Goal: Entertainment & Leisure: Consume media (video, audio)

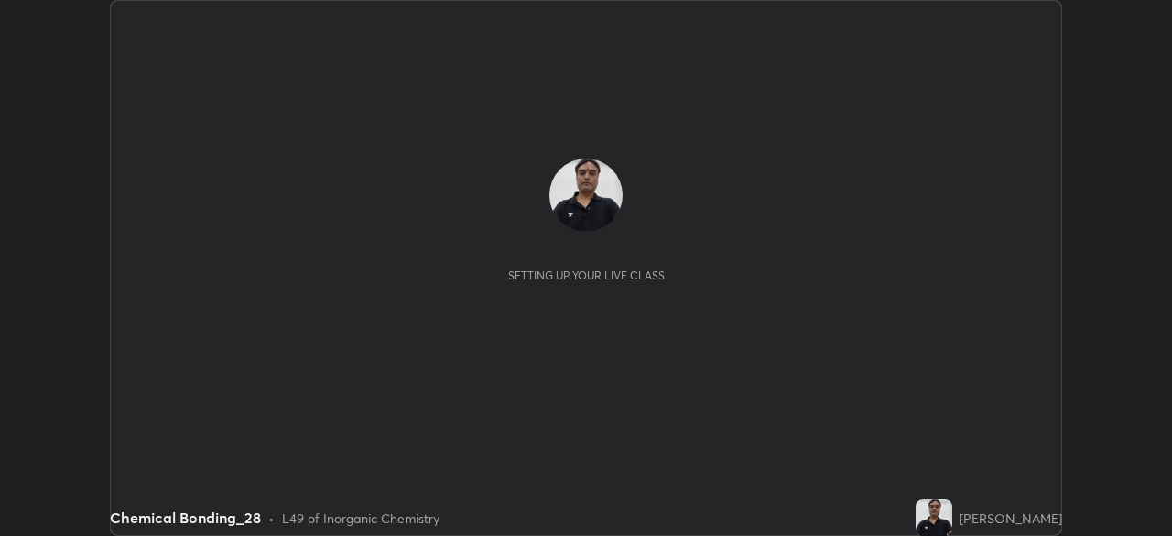
scroll to position [536, 1172]
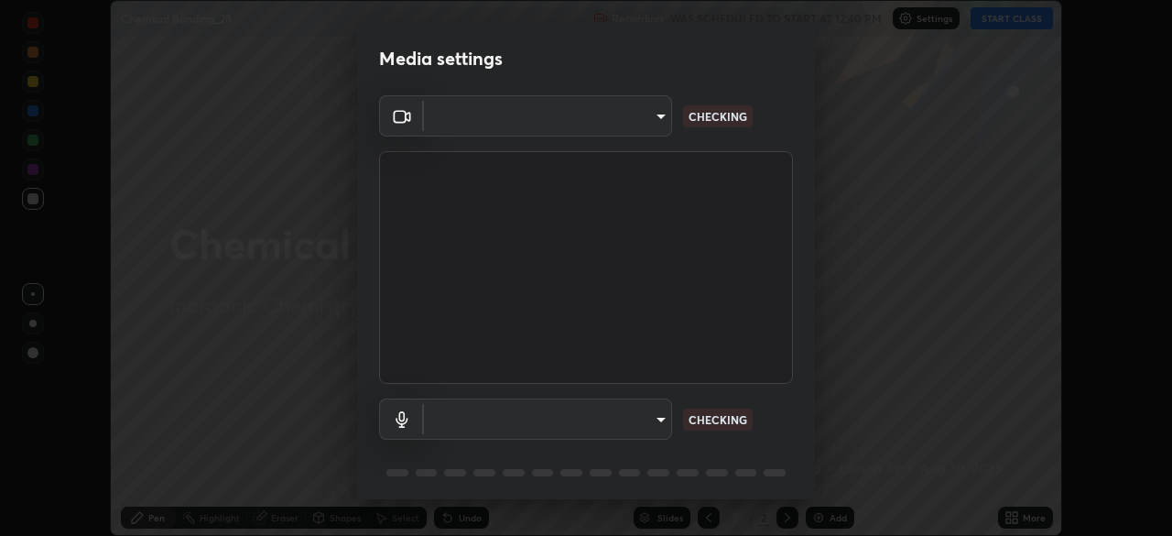
type input "f5ae6119dc4fab334a8cf66c369197aa9d1a3f6993b34b3aeb85a59339566d19"
type input "default"
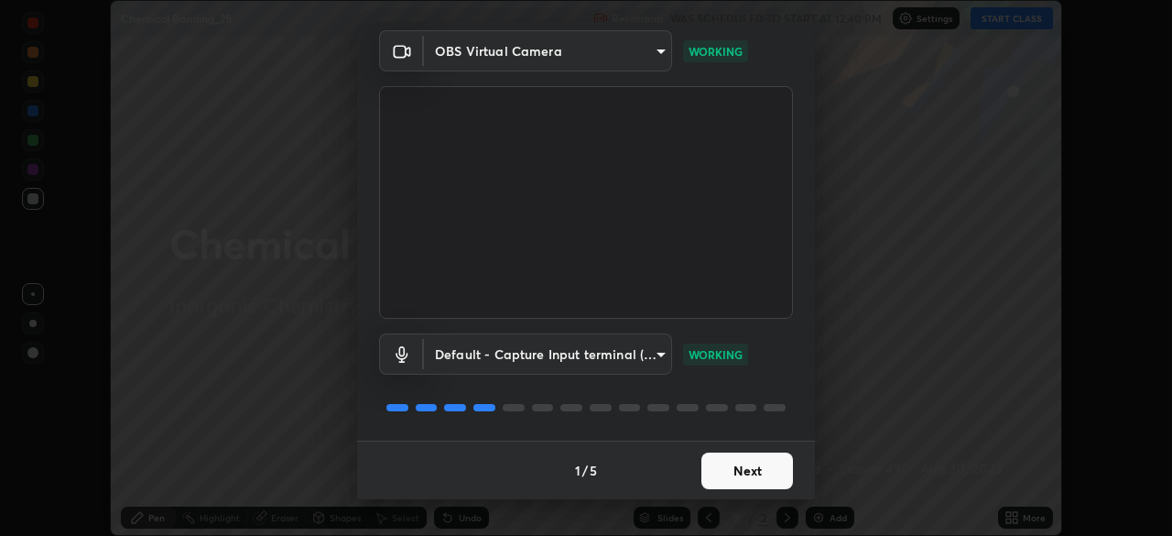
click at [747, 474] on button "Next" at bounding box center [748, 470] width 92 height 37
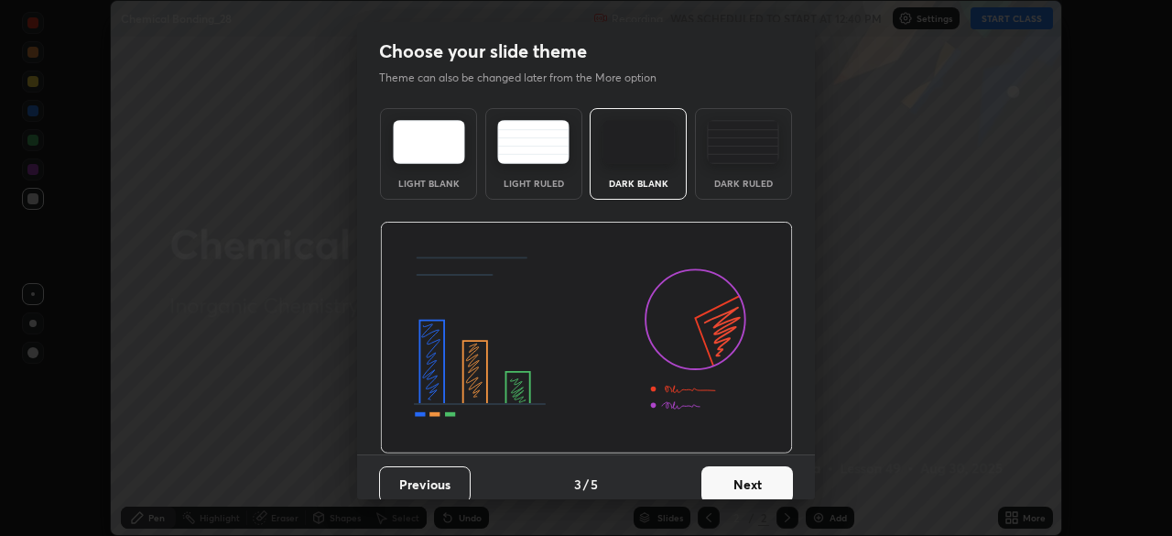
click at [747, 476] on button "Next" at bounding box center [748, 484] width 92 height 37
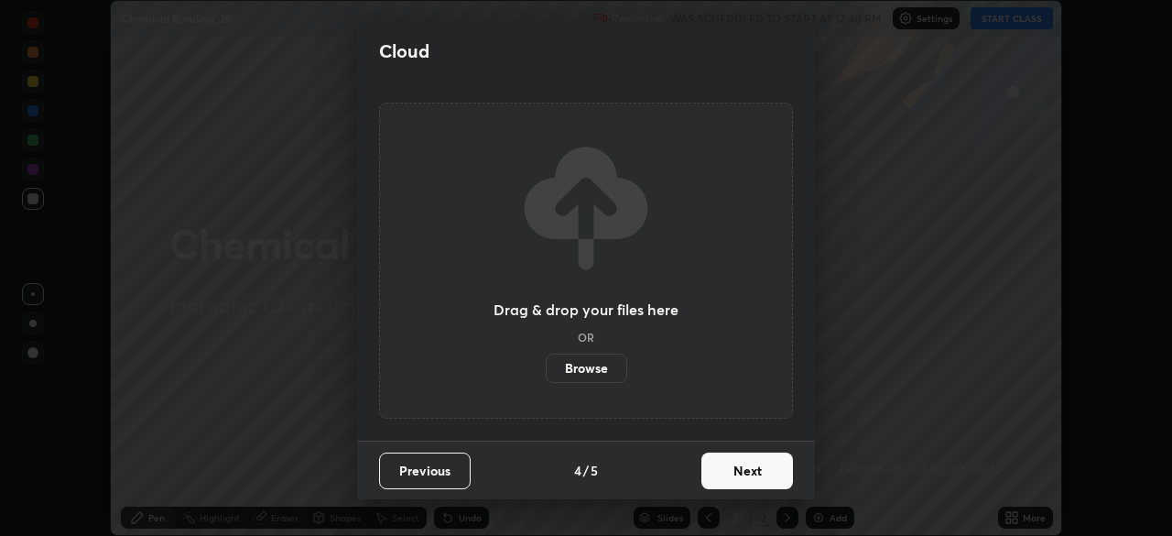
click at [755, 473] on button "Next" at bounding box center [748, 470] width 92 height 37
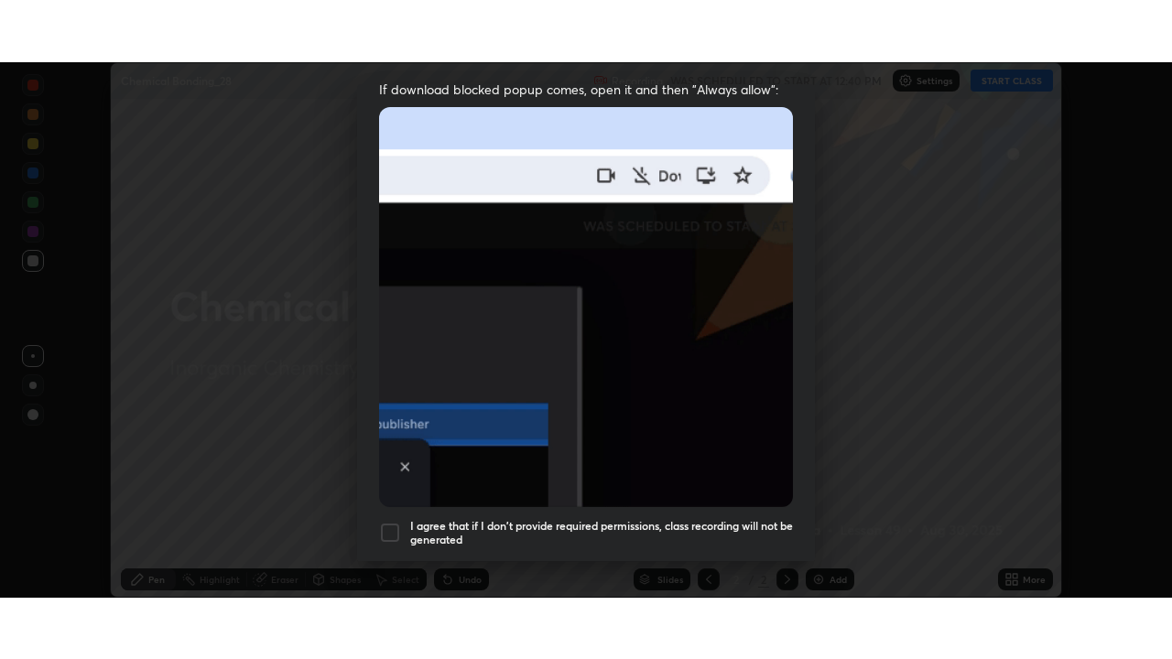
scroll to position [439, 0]
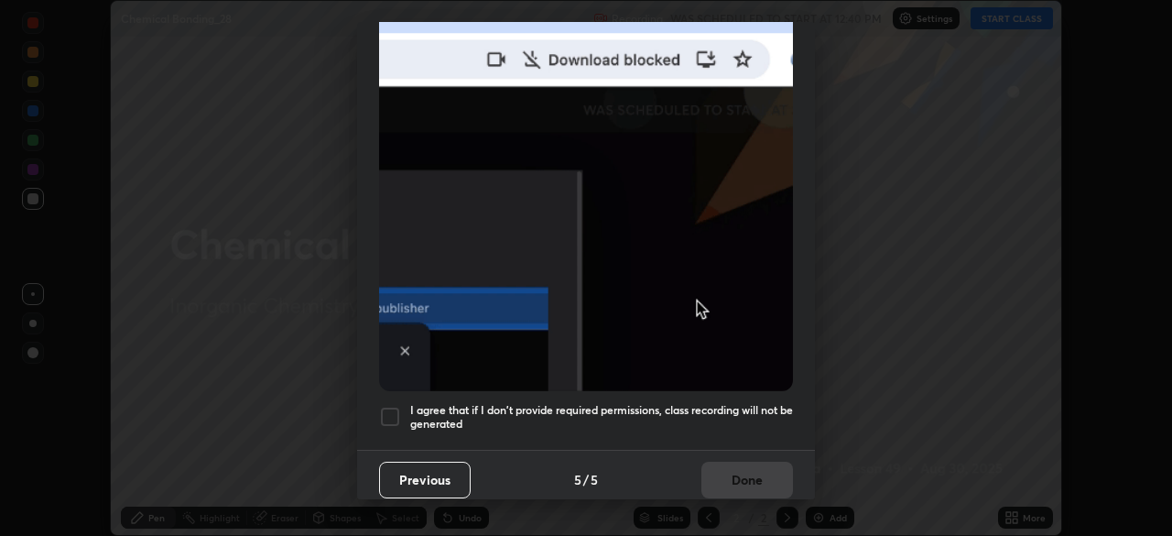
click at [391, 406] on div at bounding box center [390, 417] width 22 height 22
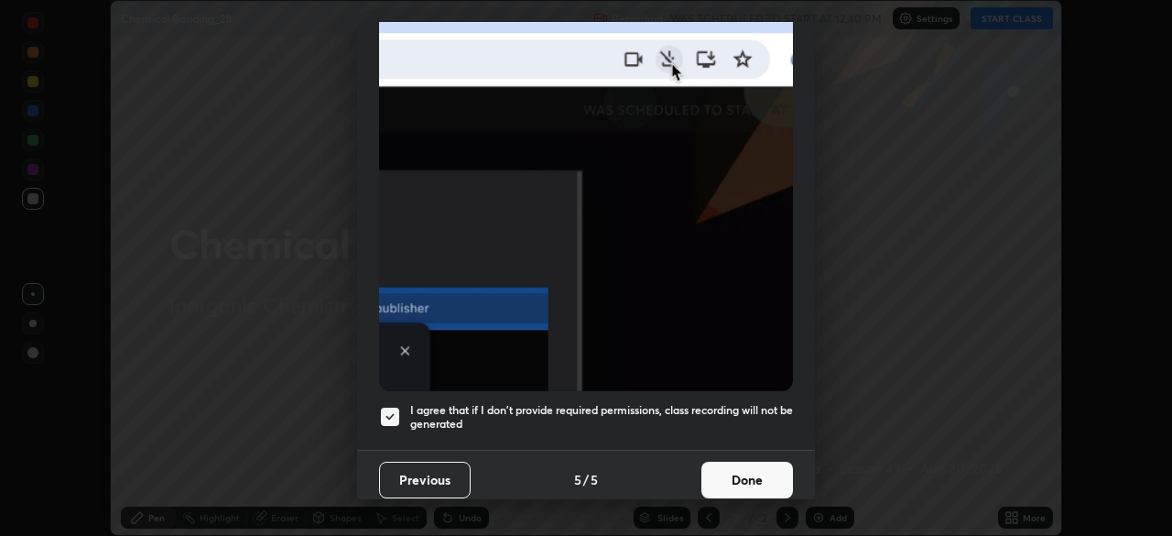
click at [741, 476] on button "Done" at bounding box center [748, 480] width 92 height 37
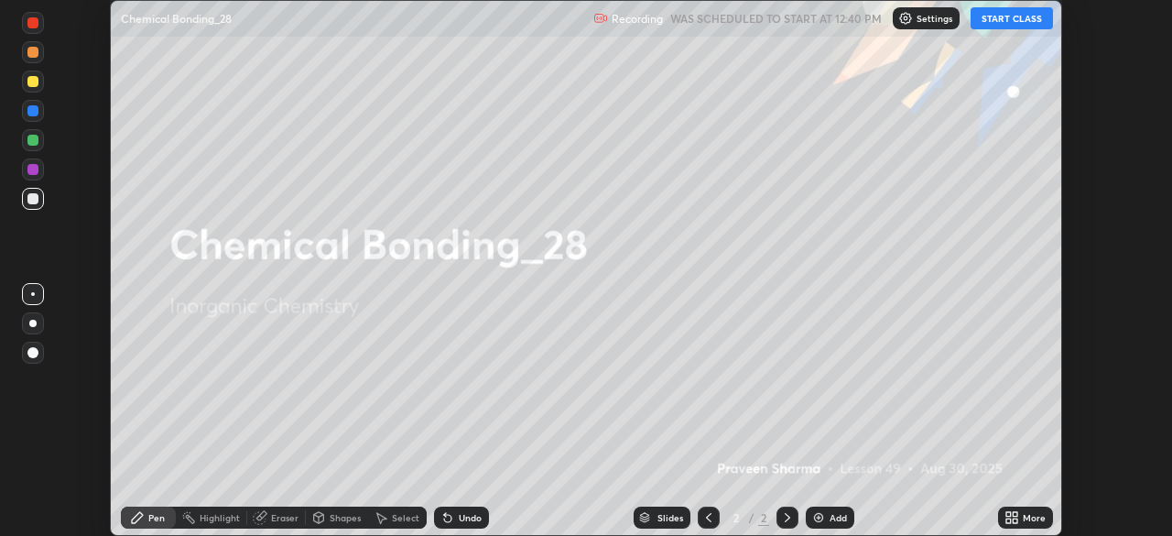
click at [1012, 19] on button "START CLASS" at bounding box center [1012, 18] width 82 height 22
click at [1016, 518] on icon at bounding box center [1015, 520] width 5 height 5
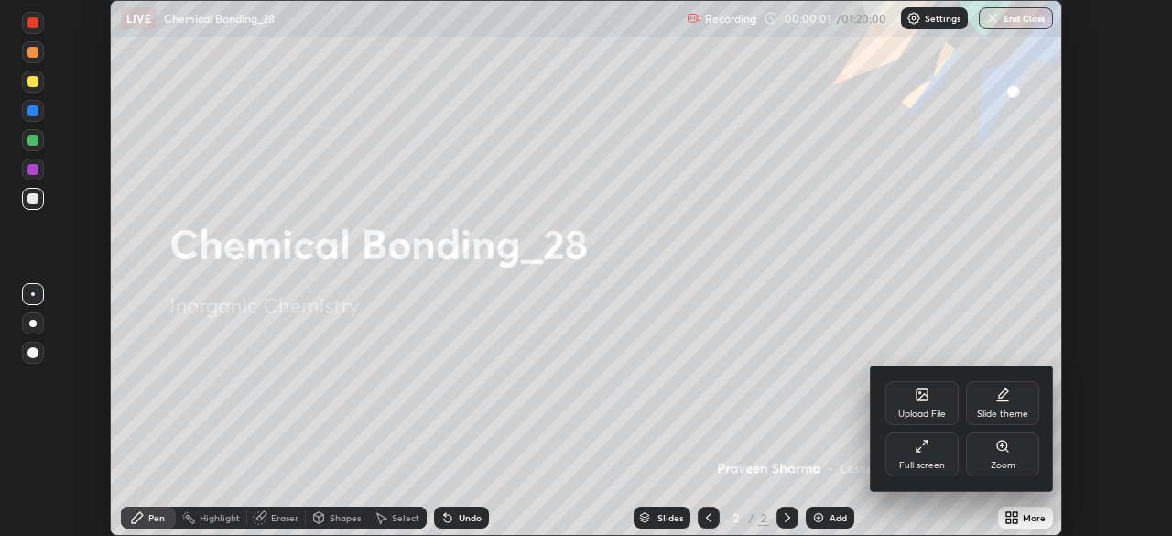
click at [921, 453] on div "Full screen" at bounding box center [922, 454] width 73 height 44
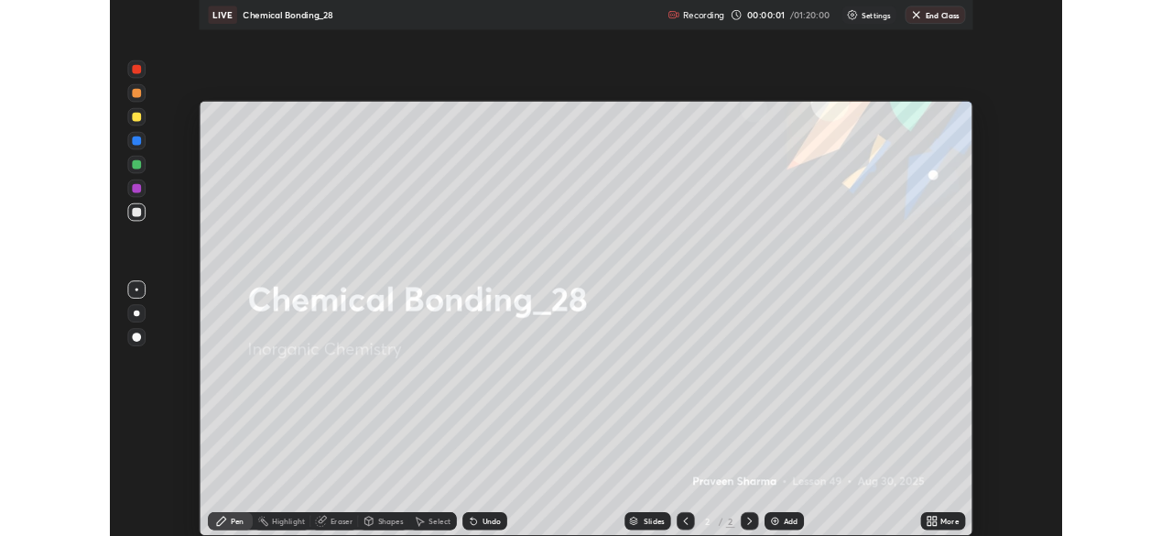
scroll to position [659, 1172]
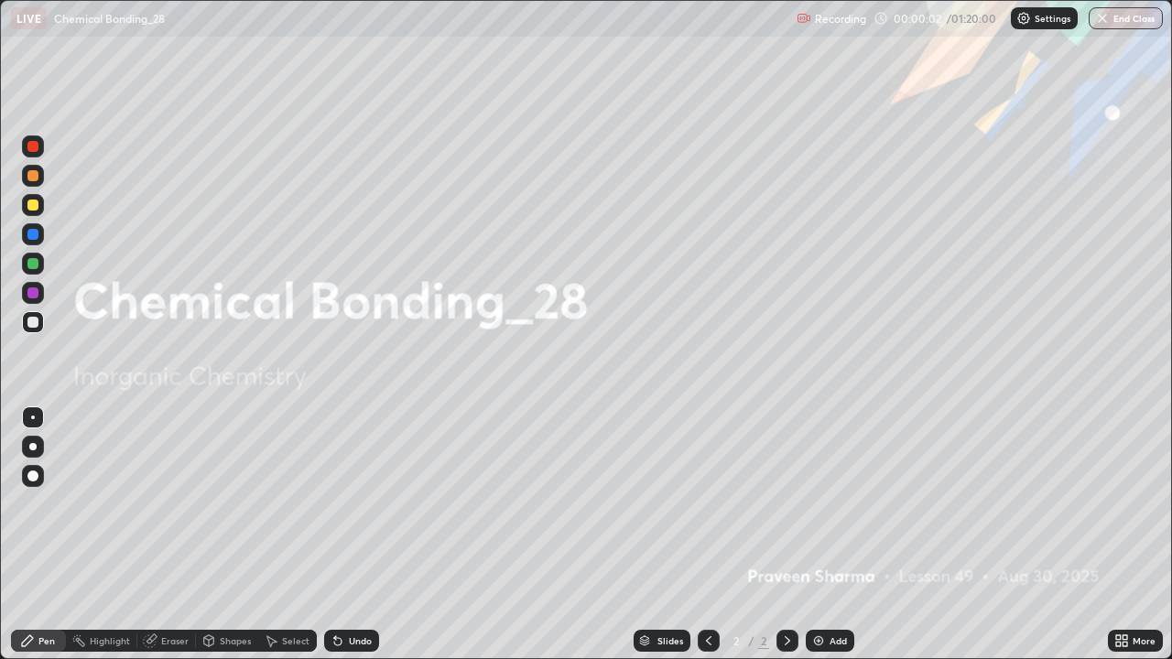
click at [838, 535] on div "Add" at bounding box center [838, 641] width 17 height 9
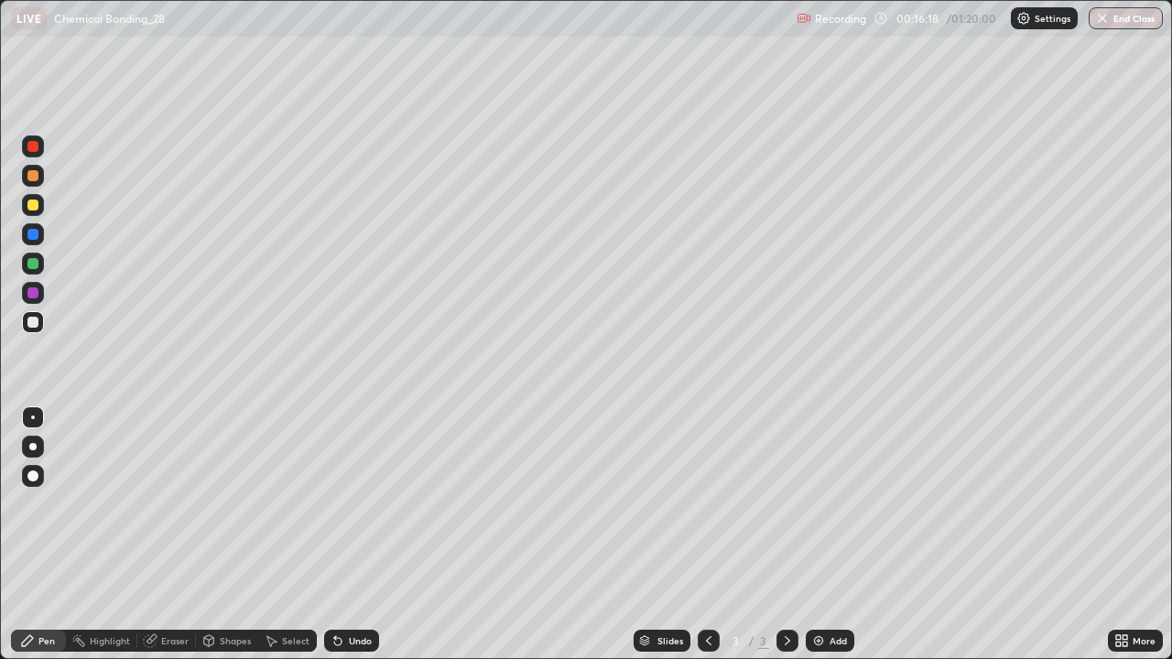
click at [345, 535] on div "Undo" at bounding box center [351, 641] width 55 height 22
click at [817, 535] on img at bounding box center [819, 641] width 15 height 15
click at [365, 535] on div "Undo" at bounding box center [360, 641] width 23 height 9
click at [355, 535] on div "Undo" at bounding box center [360, 641] width 23 height 9
click at [350, 535] on div "Undo" at bounding box center [360, 641] width 23 height 9
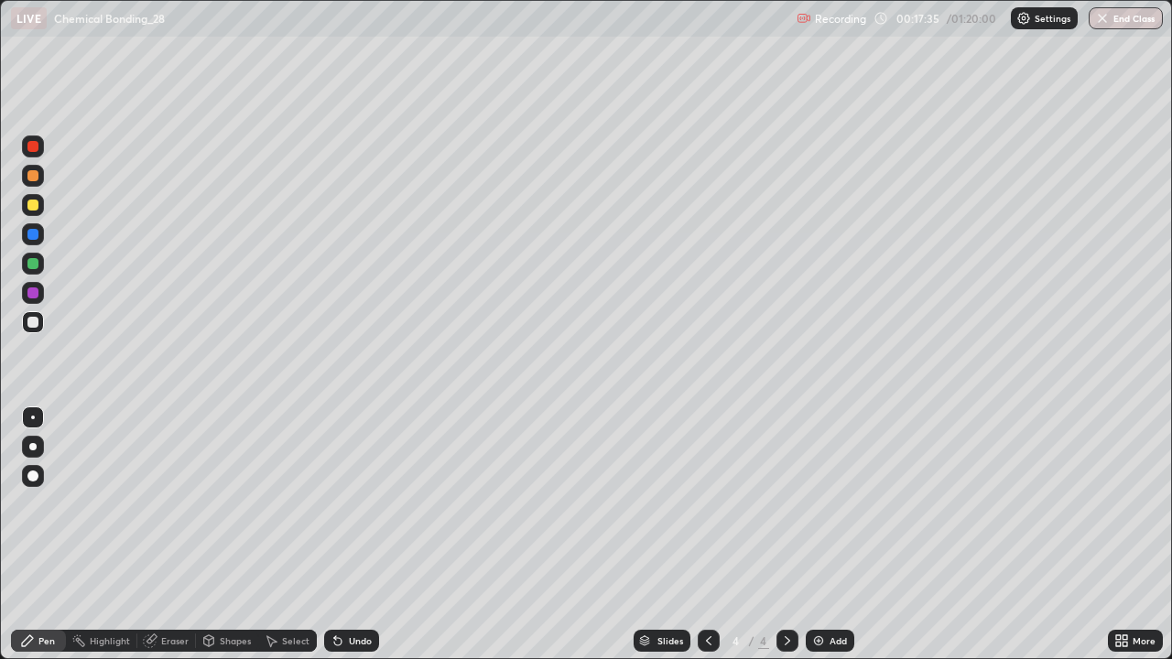
click at [349, 535] on div "Undo" at bounding box center [360, 641] width 23 height 9
click at [343, 535] on div "Undo" at bounding box center [351, 641] width 55 height 22
click at [704, 535] on icon at bounding box center [709, 641] width 15 height 15
click at [787, 535] on icon at bounding box center [787, 641] width 5 height 9
click at [708, 535] on icon at bounding box center [709, 641] width 15 height 15
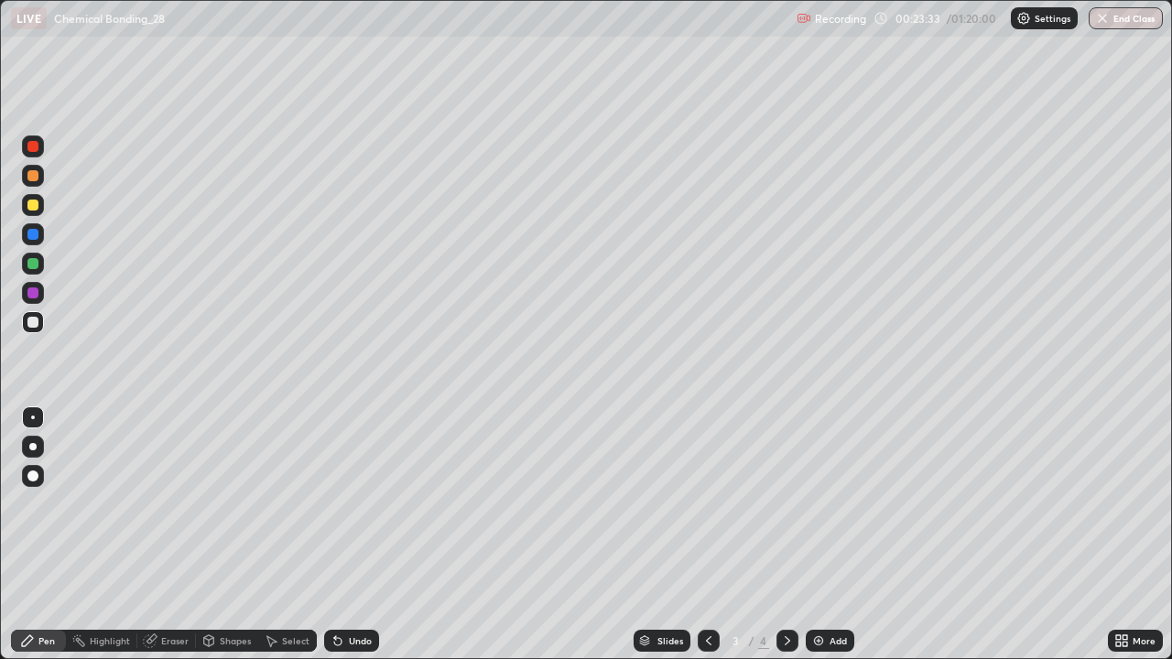
click at [32, 203] on div at bounding box center [32, 205] width 11 height 11
click at [169, 535] on div "Eraser" at bounding box center [174, 641] width 27 height 9
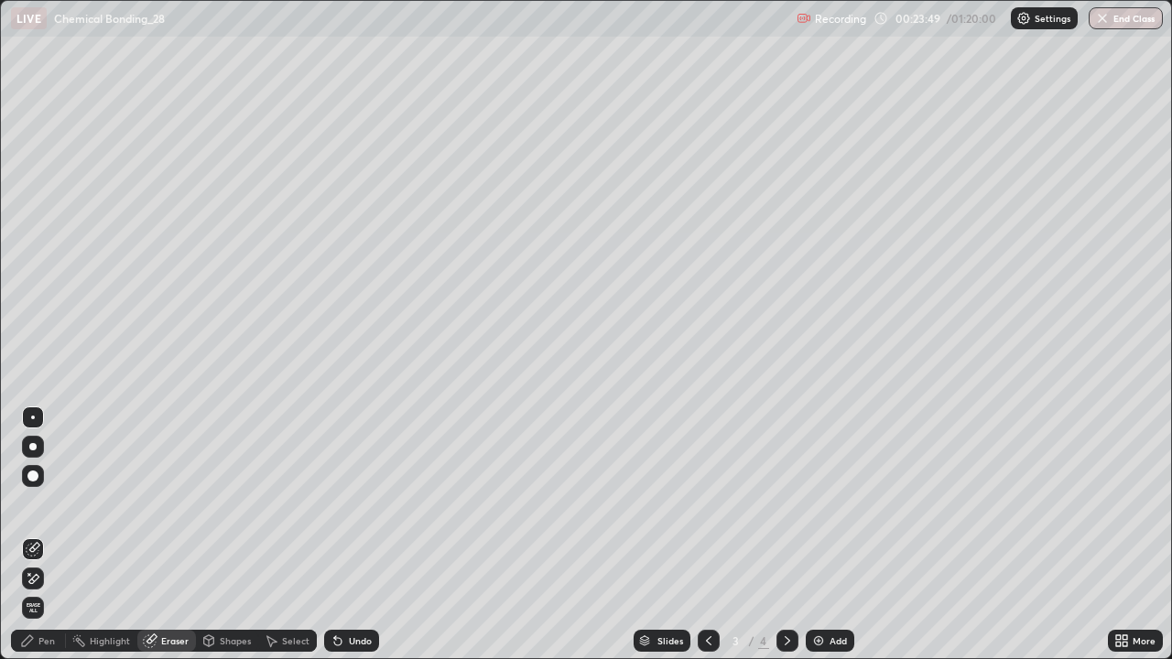
click at [38, 535] on div "Pen" at bounding box center [38, 641] width 55 height 22
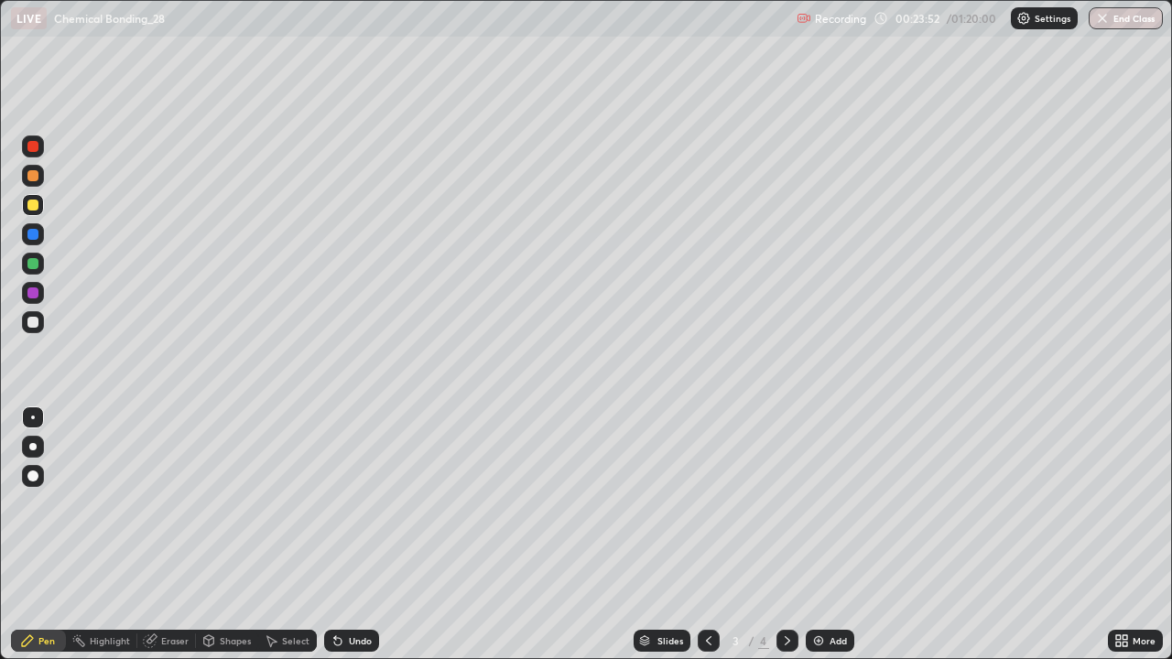
click at [39, 321] on div at bounding box center [33, 322] width 22 height 22
click at [32, 210] on div at bounding box center [32, 205] width 11 height 11
click at [352, 535] on div "Undo" at bounding box center [348, 641] width 62 height 37
click at [350, 535] on div "Undo" at bounding box center [351, 641] width 55 height 22
click at [785, 535] on icon at bounding box center [787, 641] width 15 height 15
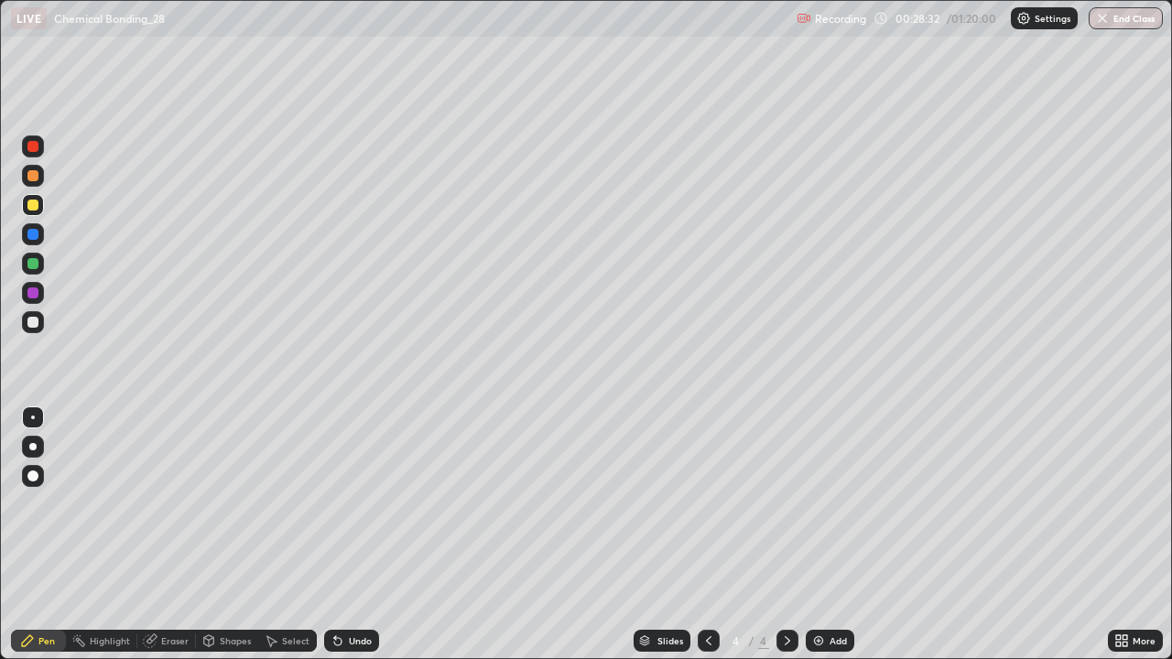
click at [823, 535] on img at bounding box center [819, 641] width 15 height 15
click at [33, 322] on div at bounding box center [32, 322] width 11 height 11
click at [349, 535] on div "Undo" at bounding box center [348, 641] width 62 height 37
click at [359, 535] on div "Undo" at bounding box center [360, 641] width 23 height 9
click at [26, 202] on div at bounding box center [33, 205] width 22 height 22
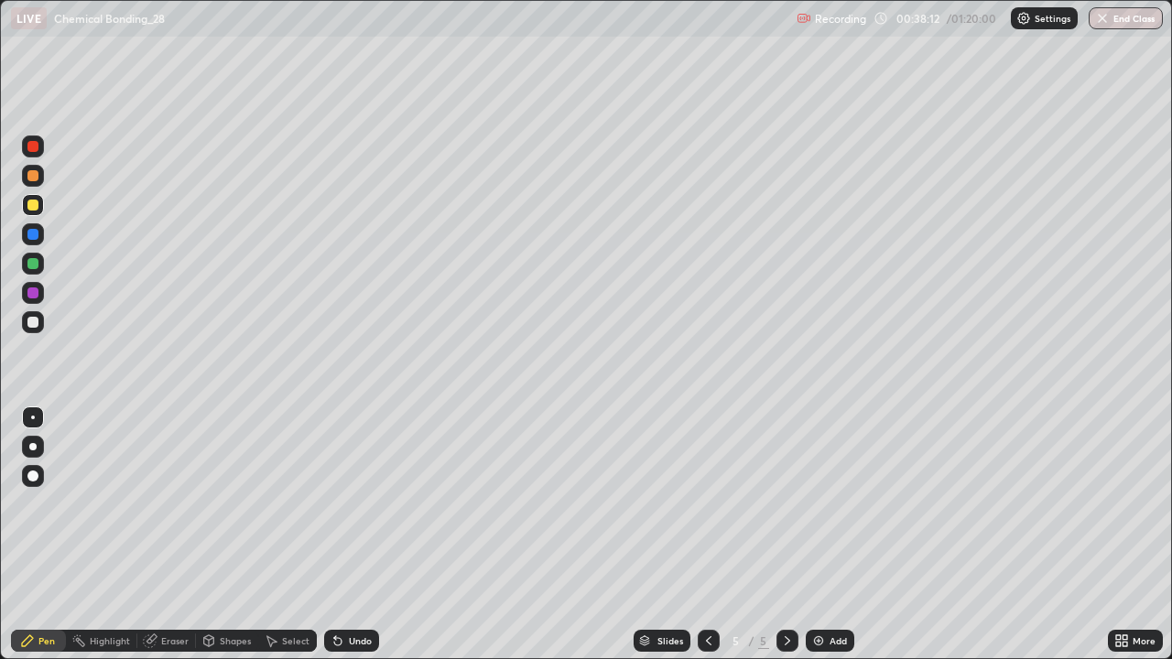
click at [819, 535] on img at bounding box center [819, 641] width 15 height 15
click at [32, 327] on div at bounding box center [32, 322] width 11 height 11
click at [39, 322] on div at bounding box center [33, 322] width 22 height 22
click at [806, 535] on div "Add" at bounding box center [830, 641] width 49 height 22
click at [361, 535] on div "Undo" at bounding box center [351, 641] width 55 height 22
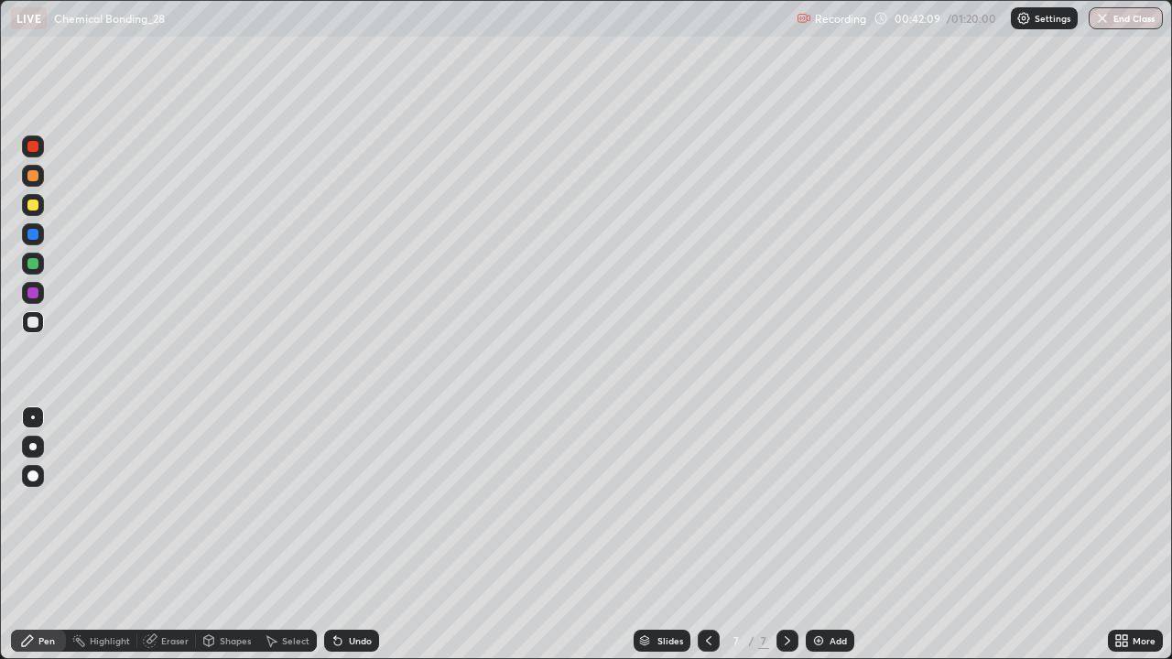
click at [355, 535] on div "Undo" at bounding box center [351, 641] width 55 height 22
click at [359, 535] on div "Undo" at bounding box center [351, 641] width 55 height 22
click at [363, 535] on div "Undo" at bounding box center [360, 641] width 23 height 9
click at [364, 535] on div "Undo" at bounding box center [360, 641] width 23 height 9
click at [367, 535] on div "Undo" at bounding box center [351, 641] width 55 height 22
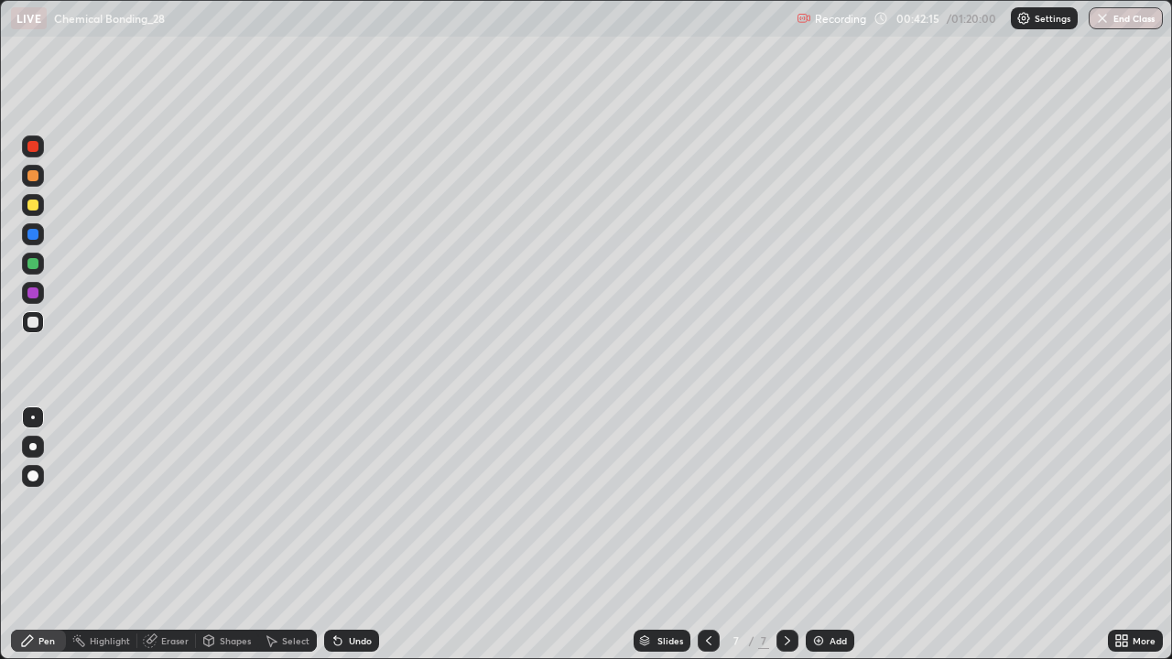
click at [372, 535] on div "Undo" at bounding box center [351, 641] width 55 height 22
click at [334, 535] on icon at bounding box center [337, 641] width 7 height 7
click at [356, 535] on div "Undo" at bounding box center [360, 641] width 23 height 9
click at [365, 535] on div "Undo" at bounding box center [360, 641] width 23 height 9
click at [364, 535] on div "Undo" at bounding box center [360, 641] width 23 height 9
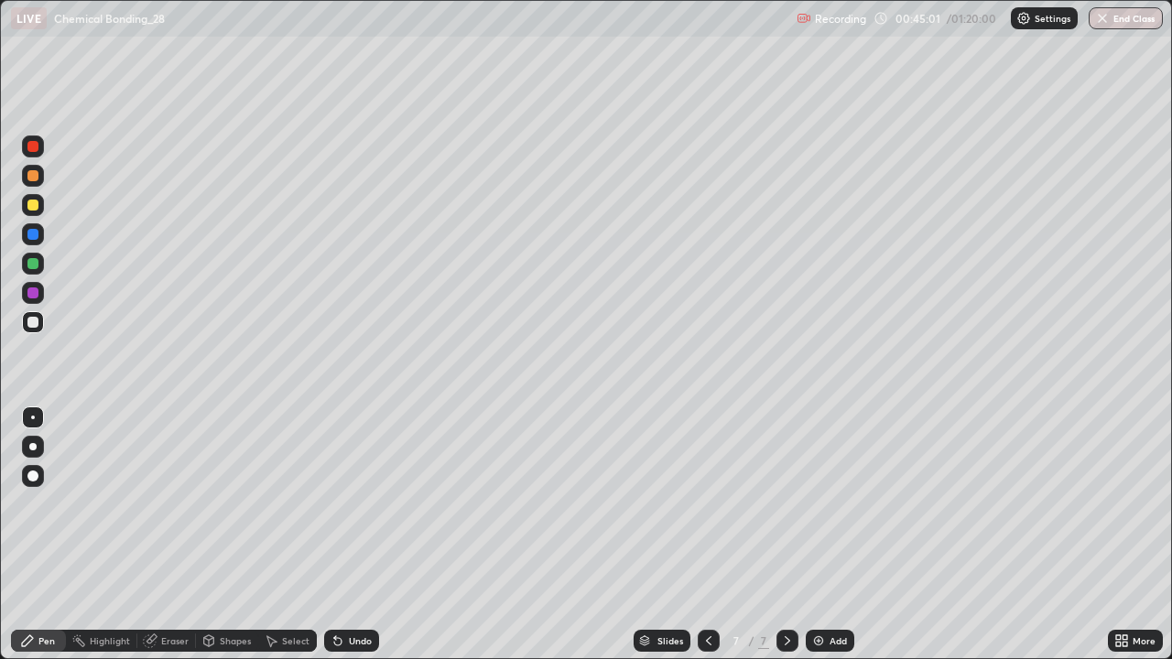
click at [364, 535] on div "Undo" at bounding box center [360, 641] width 23 height 9
click at [783, 535] on icon at bounding box center [787, 641] width 15 height 15
click at [821, 535] on img at bounding box center [819, 641] width 15 height 15
click at [349, 535] on div "Undo" at bounding box center [360, 641] width 23 height 9
click at [341, 535] on icon at bounding box center [338, 641] width 15 height 15
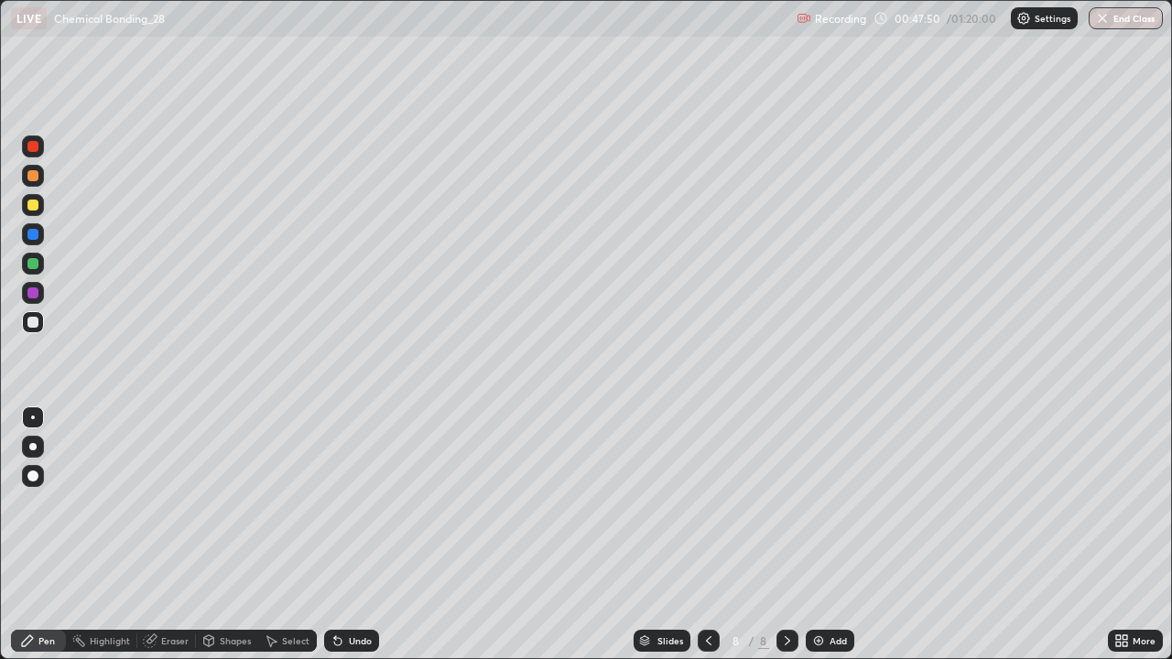
click at [367, 535] on div "Undo" at bounding box center [360, 641] width 23 height 9
click at [366, 535] on div "Undo" at bounding box center [348, 641] width 62 height 37
click at [336, 535] on icon at bounding box center [338, 641] width 15 height 15
click at [340, 535] on icon at bounding box center [338, 641] width 15 height 15
click at [343, 535] on div "Undo" at bounding box center [351, 641] width 55 height 22
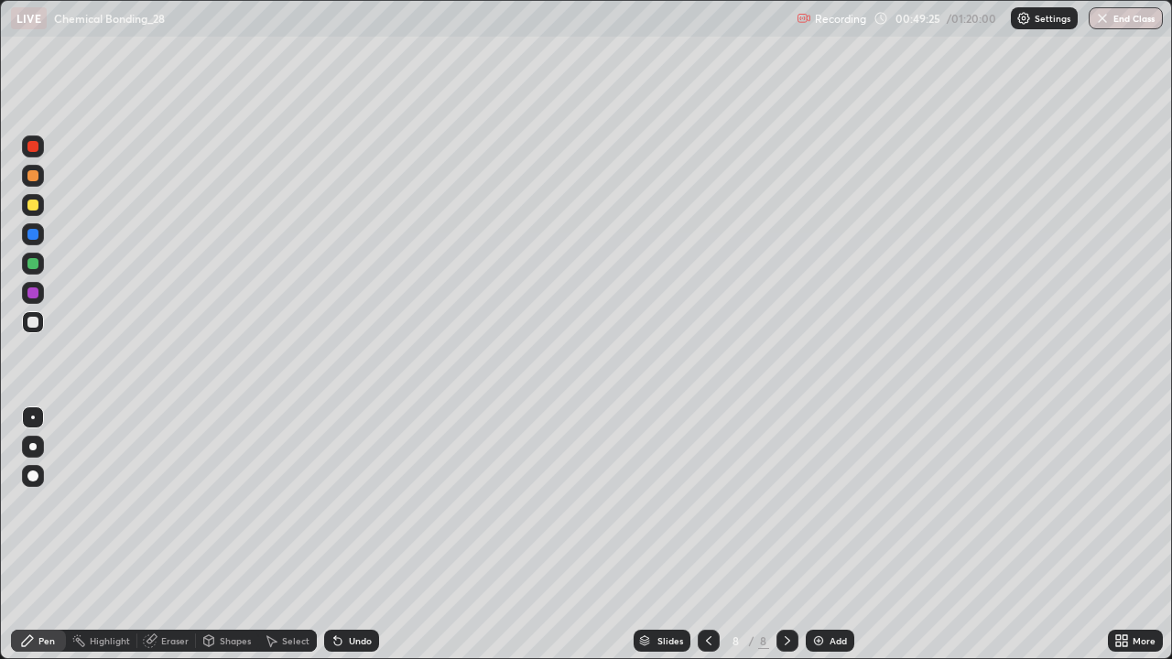
click at [337, 535] on icon at bounding box center [337, 641] width 7 height 7
click at [345, 535] on div "Undo" at bounding box center [351, 641] width 55 height 22
click at [350, 535] on div "Undo" at bounding box center [360, 641] width 23 height 9
click at [356, 535] on div "Undo" at bounding box center [360, 641] width 23 height 9
click at [341, 535] on icon at bounding box center [338, 641] width 15 height 15
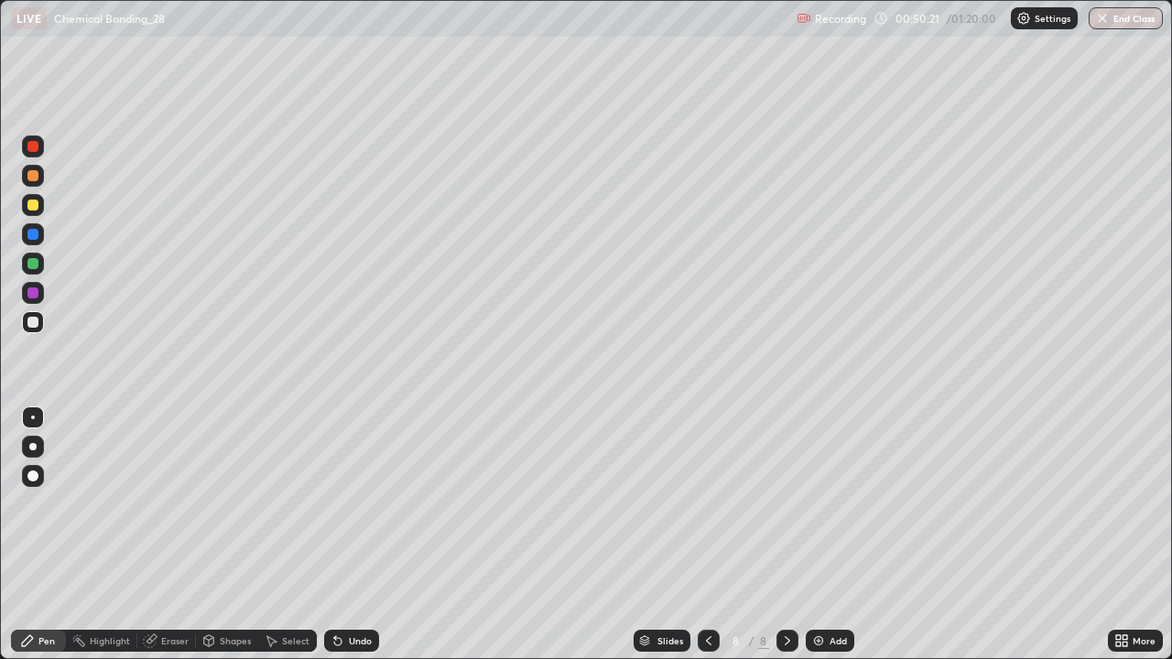
click at [813, 535] on img at bounding box center [819, 641] width 15 height 15
click at [350, 535] on div "Undo" at bounding box center [360, 641] width 23 height 9
click at [349, 535] on div "Undo" at bounding box center [360, 641] width 23 height 9
click at [161, 535] on div "Eraser" at bounding box center [166, 641] width 59 height 22
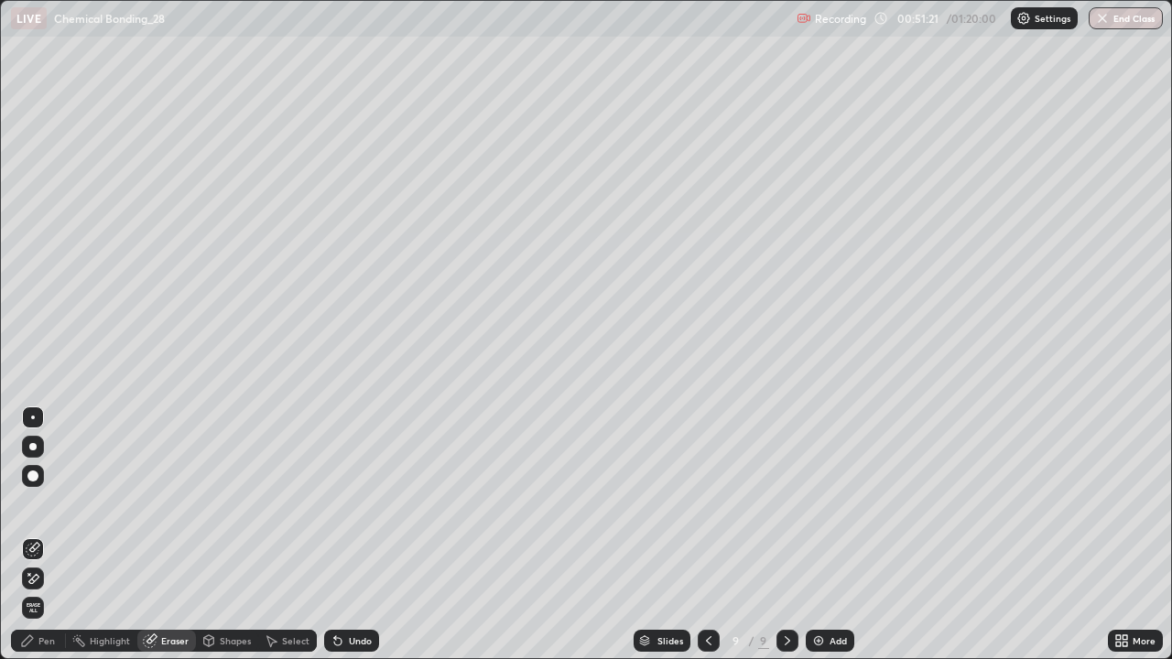
click at [45, 535] on div "Pen" at bounding box center [46, 641] width 16 height 9
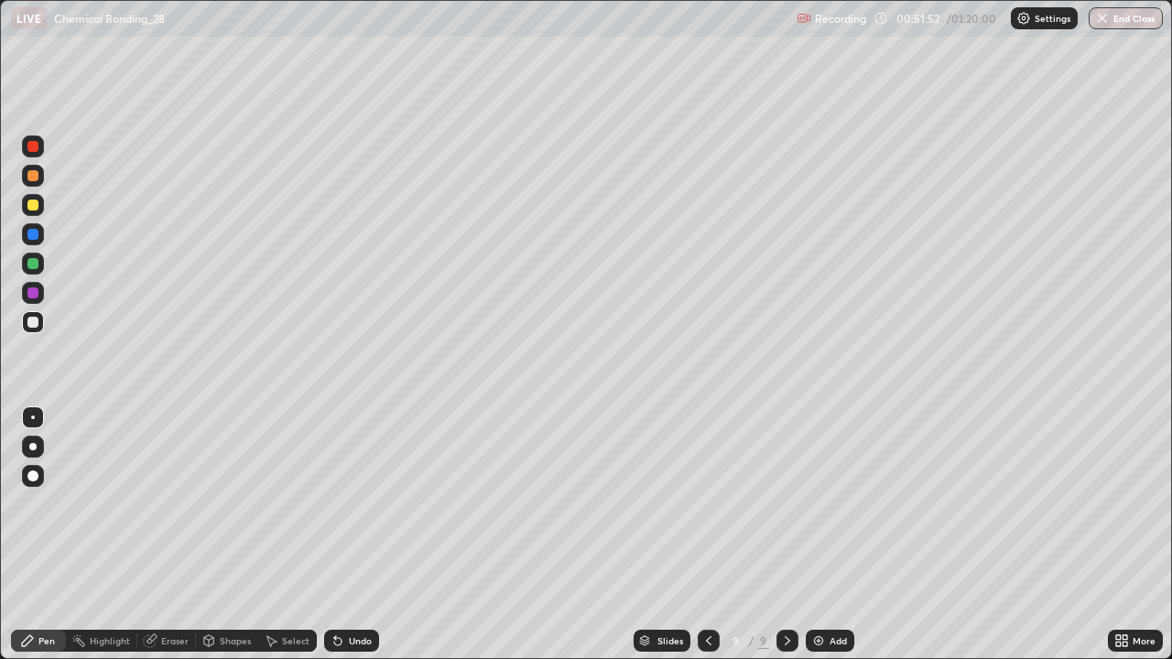
click at [707, 535] on icon at bounding box center [709, 641] width 15 height 15
click at [28, 200] on div at bounding box center [32, 205] width 11 height 11
click at [706, 535] on icon at bounding box center [709, 641] width 15 height 15
click at [707, 535] on icon at bounding box center [709, 641] width 15 height 15
click at [699, 535] on div at bounding box center [709, 641] width 22 height 22
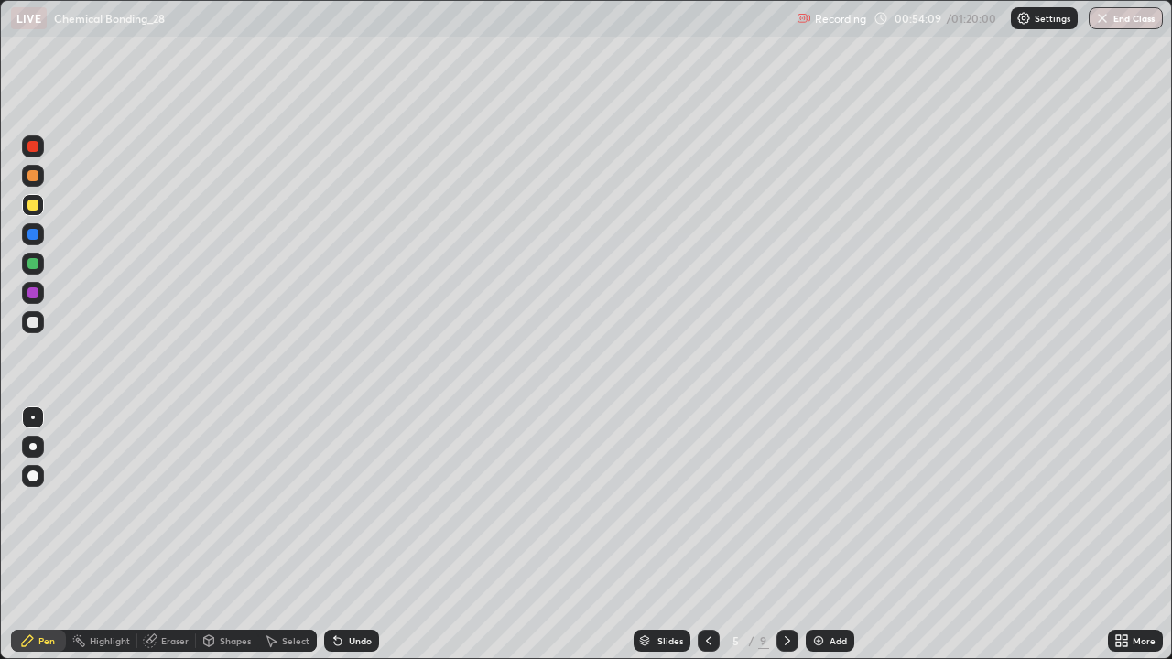
click at [786, 535] on icon at bounding box center [787, 641] width 5 height 9
click at [784, 535] on icon at bounding box center [787, 641] width 15 height 15
click at [782, 535] on icon at bounding box center [787, 641] width 15 height 15
click at [367, 535] on div "Undo" at bounding box center [360, 641] width 23 height 9
click at [358, 535] on div "Undo" at bounding box center [360, 641] width 23 height 9
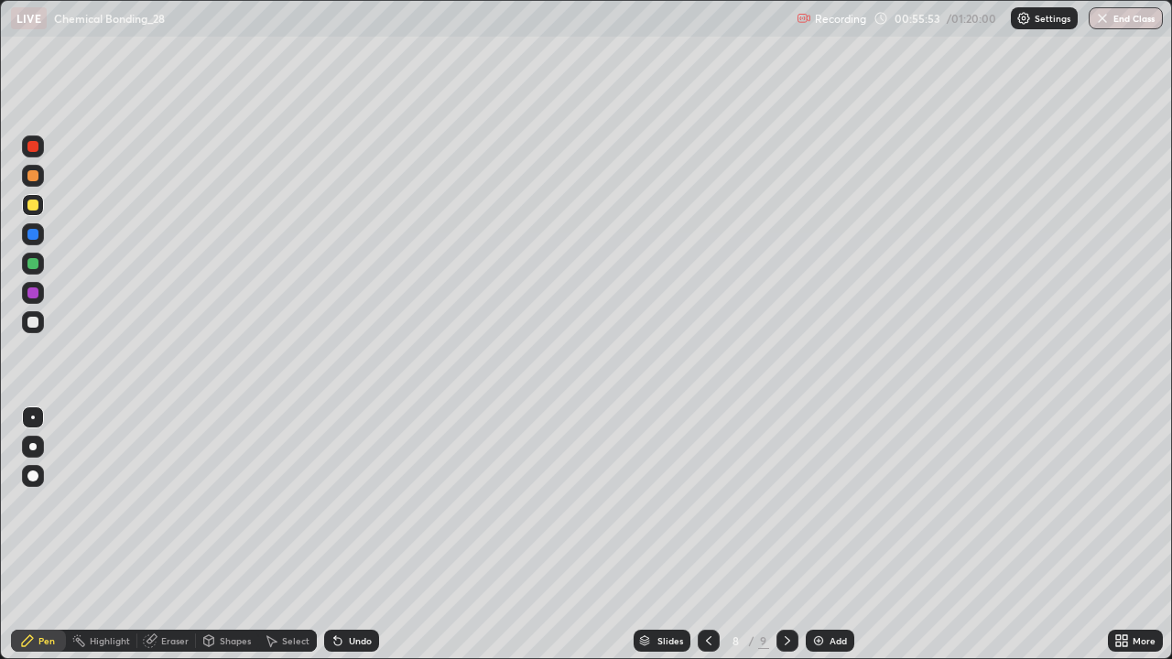
click at [365, 535] on div "Undo" at bounding box center [360, 641] width 23 height 9
click at [26, 315] on div at bounding box center [33, 322] width 22 height 22
click at [338, 535] on icon at bounding box center [338, 641] width 15 height 15
click at [167, 535] on div "Eraser" at bounding box center [174, 641] width 27 height 9
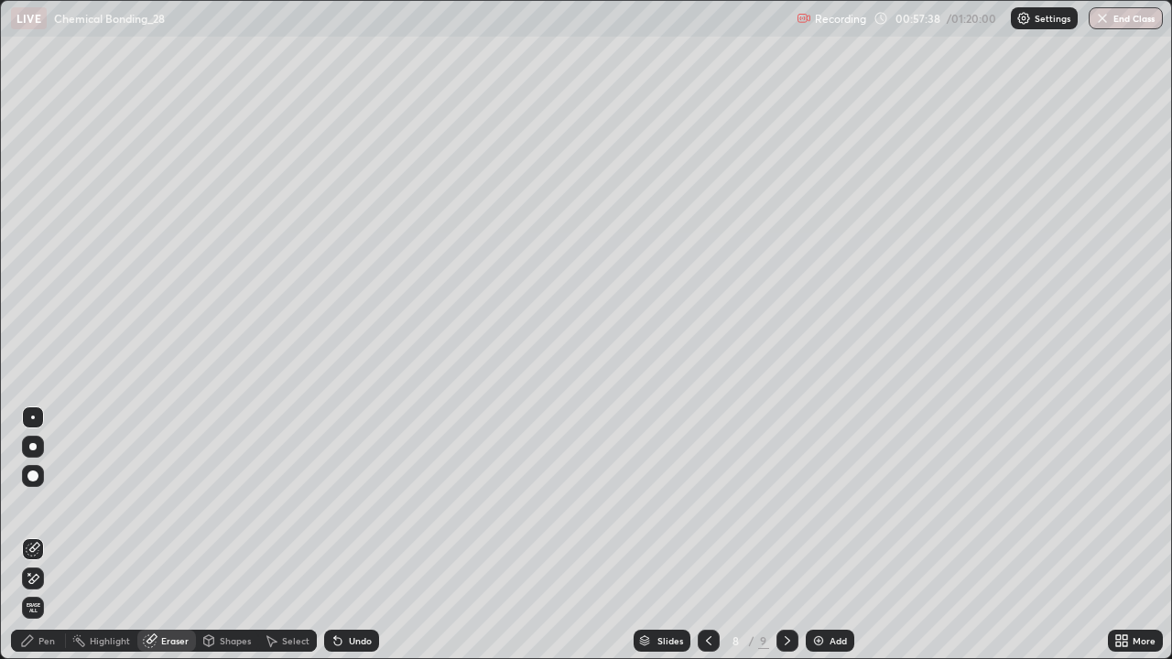
click at [40, 535] on div "Pen" at bounding box center [46, 641] width 16 height 9
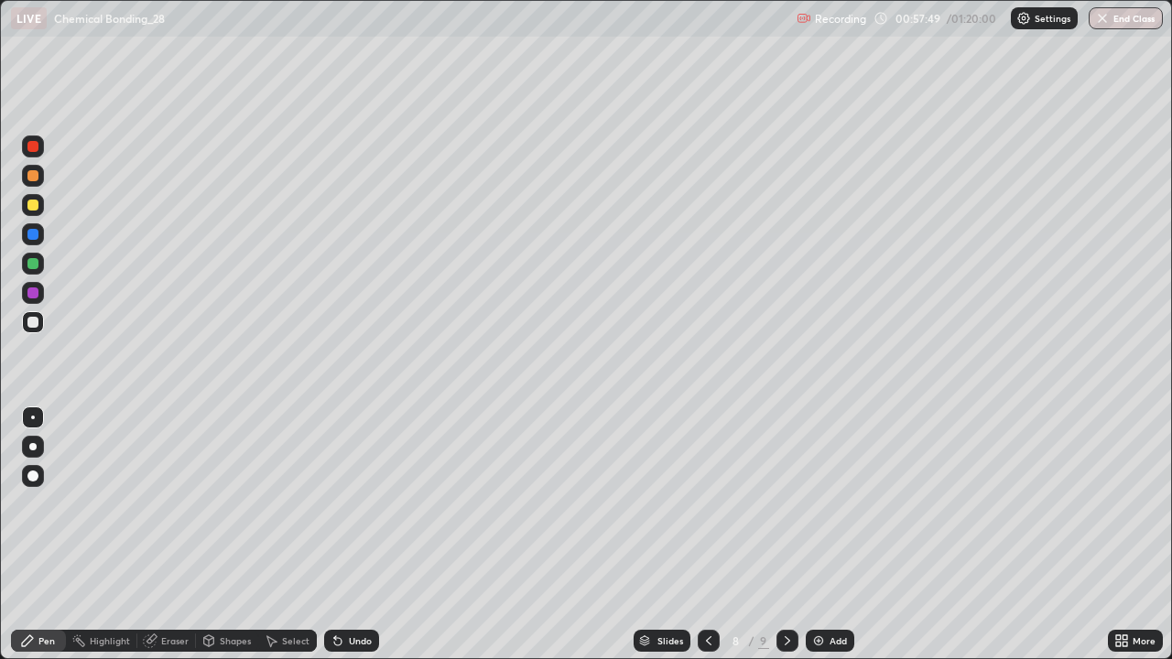
click at [349, 535] on div "Undo" at bounding box center [360, 641] width 23 height 9
click at [167, 535] on div "Eraser" at bounding box center [174, 641] width 27 height 9
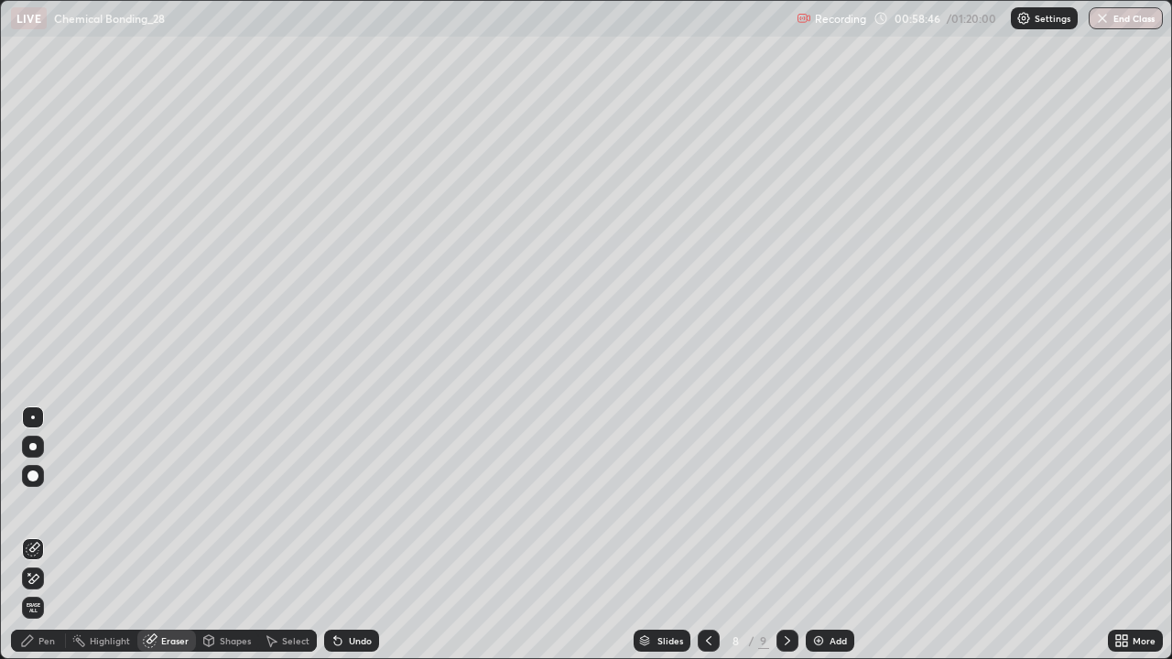
click at [39, 535] on div "Pen" at bounding box center [46, 641] width 16 height 9
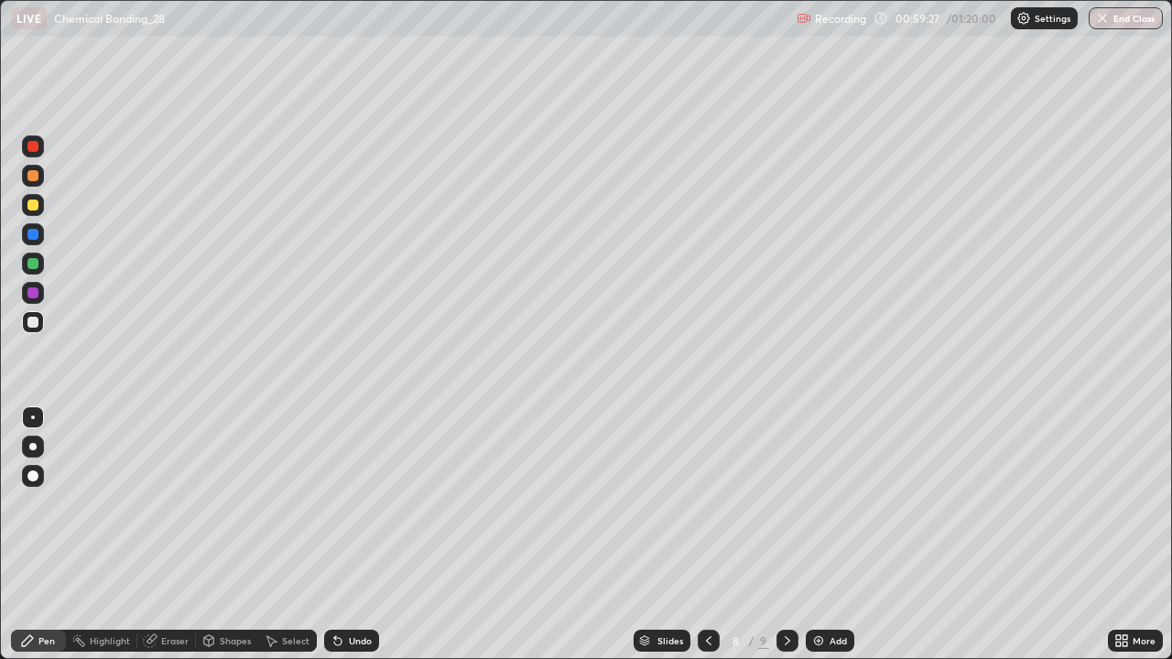
click at [163, 535] on div "Eraser" at bounding box center [166, 641] width 59 height 22
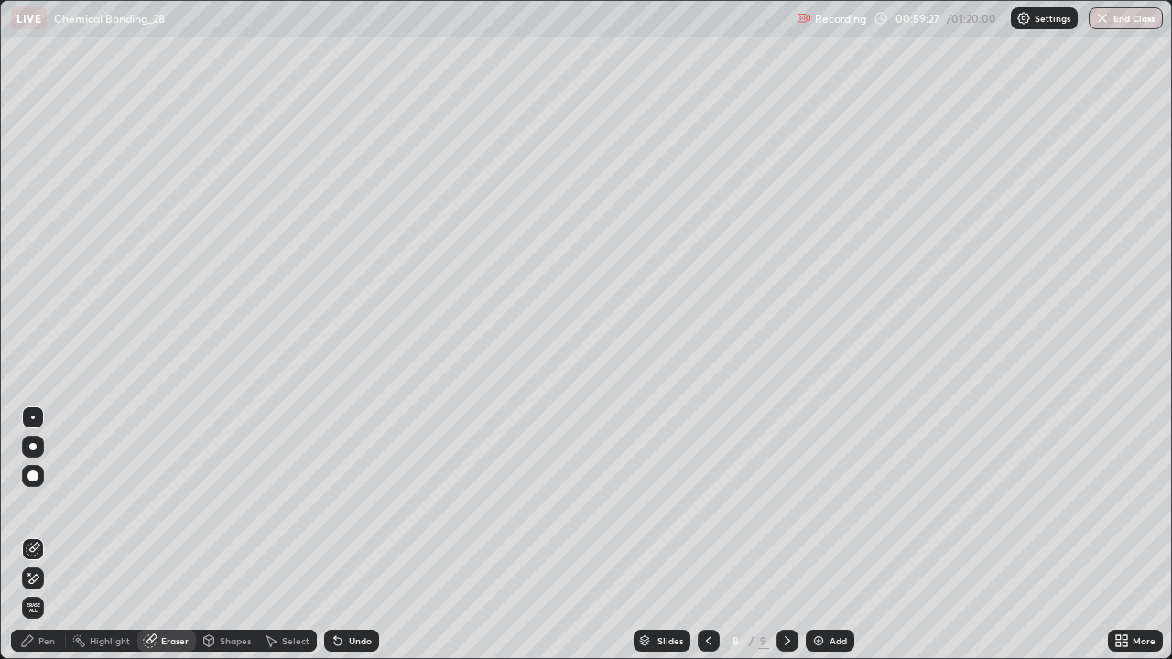
click at [30, 535] on icon at bounding box center [33, 580] width 15 height 16
click at [32, 535] on icon at bounding box center [34, 547] width 10 height 9
click at [50, 535] on div "Pen" at bounding box center [46, 641] width 16 height 9
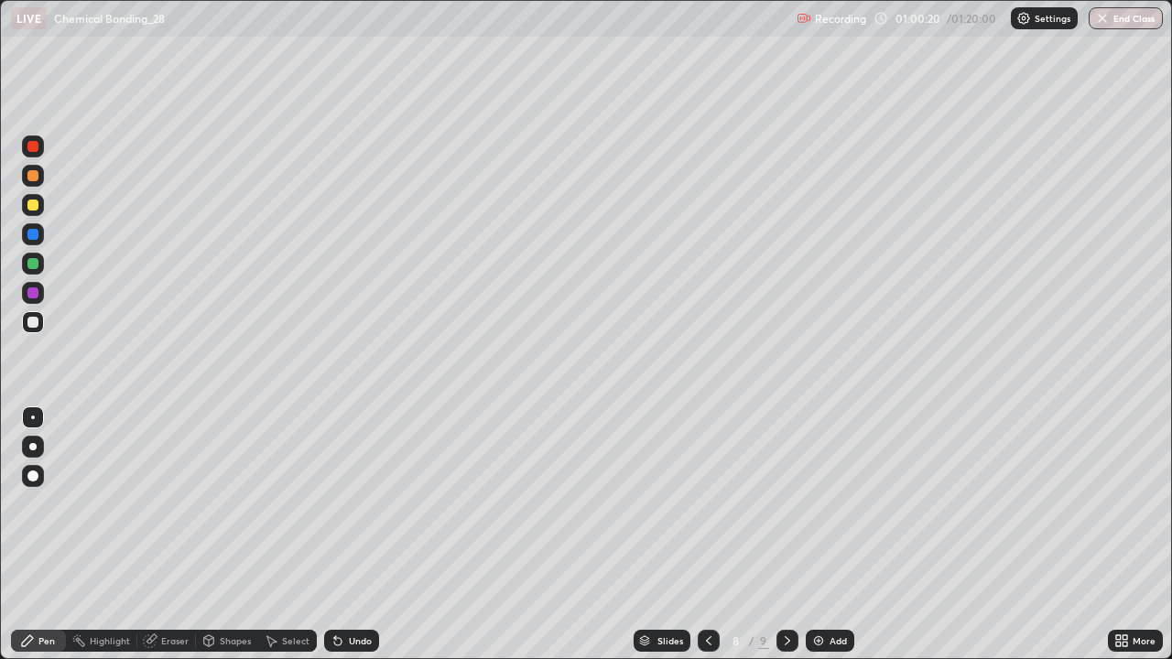
click at [783, 535] on div at bounding box center [788, 641] width 22 height 22
click at [349, 535] on div "Undo" at bounding box center [360, 641] width 23 height 9
click at [27, 206] on div at bounding box center [32, 205] width 11 height 11
click at [350, 535] on div "Undo" at bounding box center [360, 641] width 23 height 9
click at [351, 535] on div "Undo" at bounding box center [360, 641] width 23 height 9
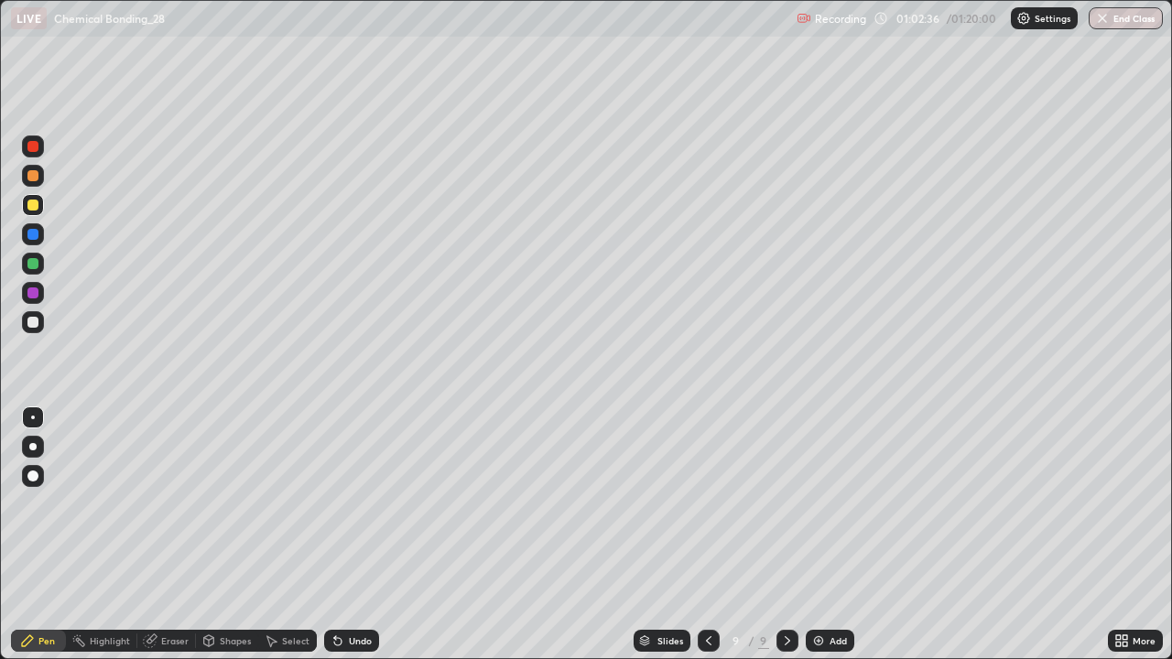
click at [32, 326] on div at bounding box center [32, 322] width 11 height 11
click at [38, 205] on div at bounding box center [32, 205] width 11 height 11
click at [40, 268] on div at bounding box center [33, 264] width 22 height 22
click at [33, 203] on div at bounding box center [32, 205] width 11 height 11
click at [812, 535] on img at bounding box center [819, 641] width 15 height 15
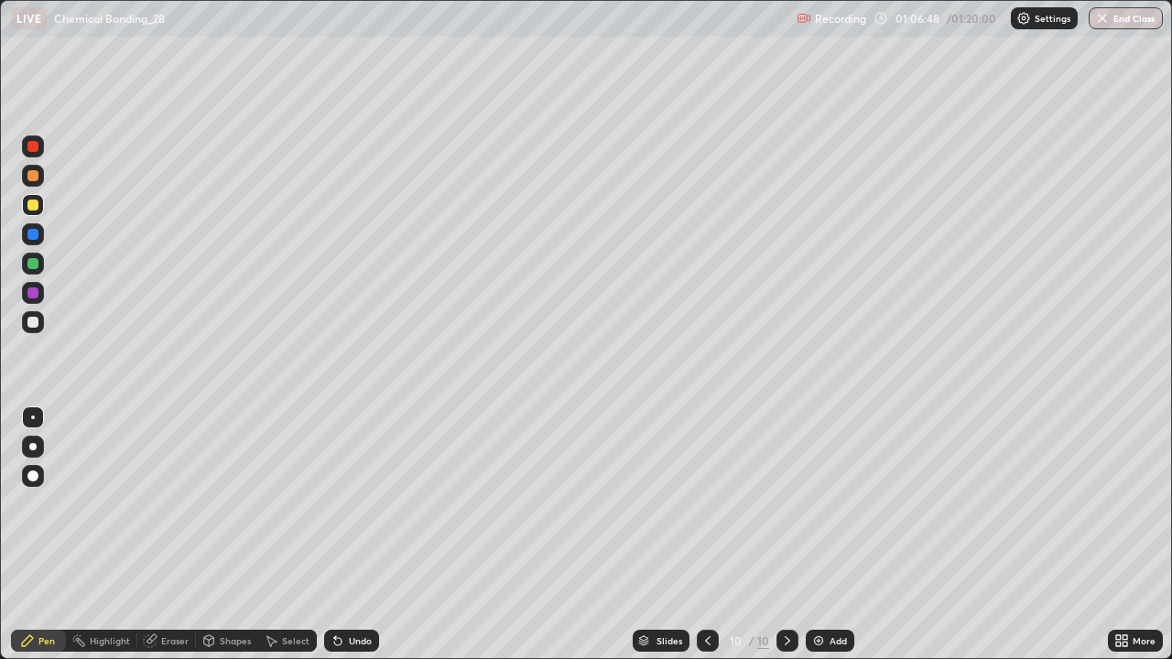
click at [33, 321] on div at bounding box center [32, 322] width 11 height 11
click at [174, 535] on div "Eraser" at bounding box center [166, 641] width 59 height 22
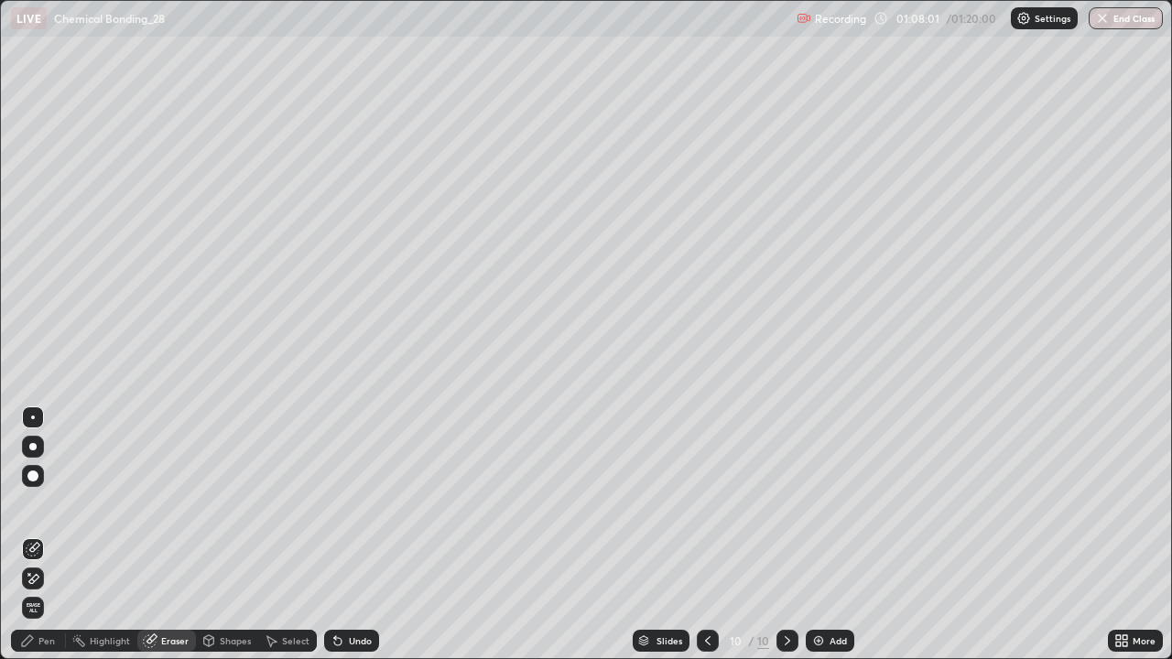
click at [44, 535] on div "Pen" at bounding box center [46, 641] width 16 height 9
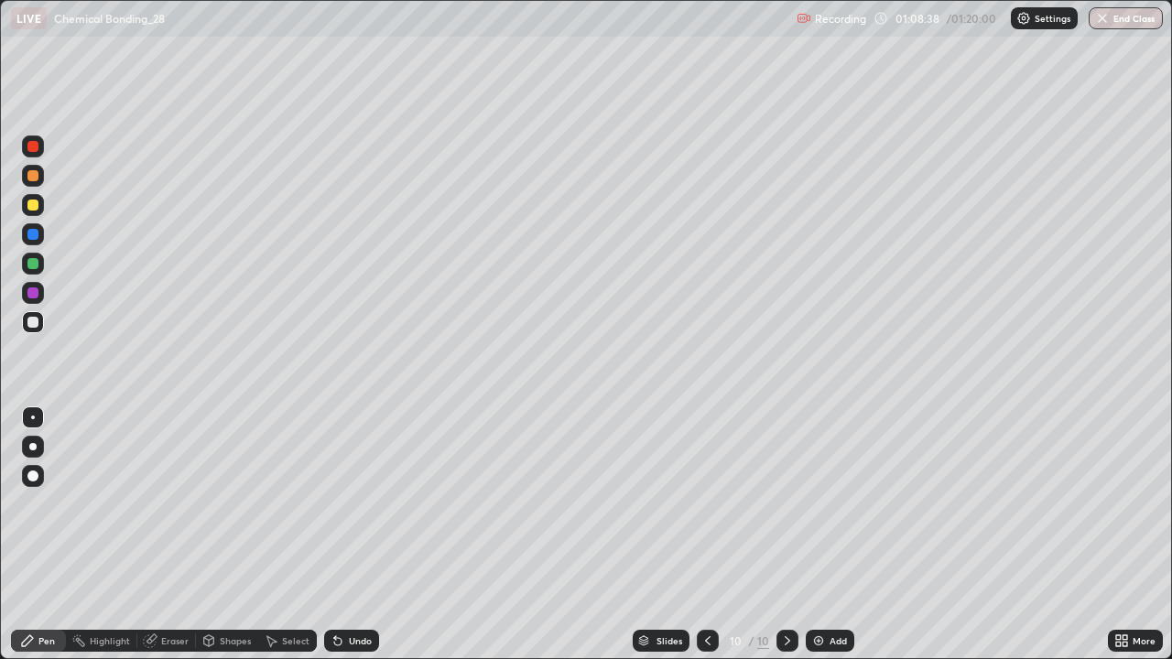
click at [364, 535] on div "Undo" at bounding box center [351, 641] width 55 height 22
click at [33, 206] on div at bounding box center [32, 205] width 11 height 11
click at [818, 535] on img at bounding box center [819, 641] width 15 height 15
click at [35, 322] on div at bounding box center [32, 322] width 11 height 11
click at [708, 535] on icon at bounding box center [709, 641] width 15 height 15
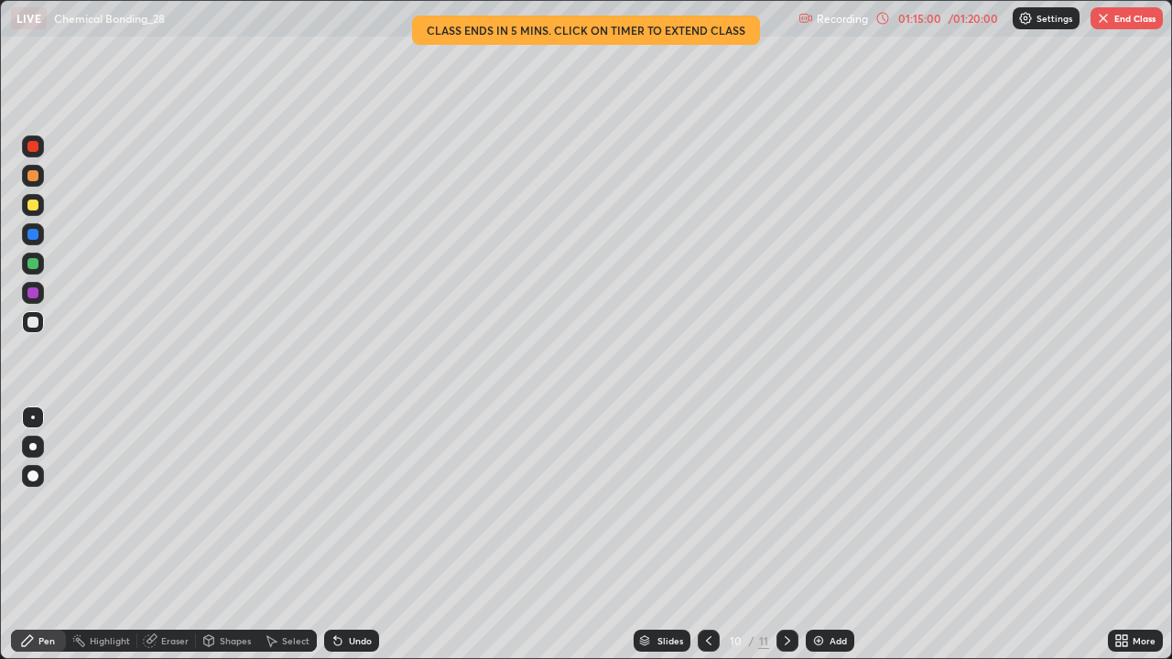
click at [784, 535] on icon at bounding box center [787, 641] width 15 height 15
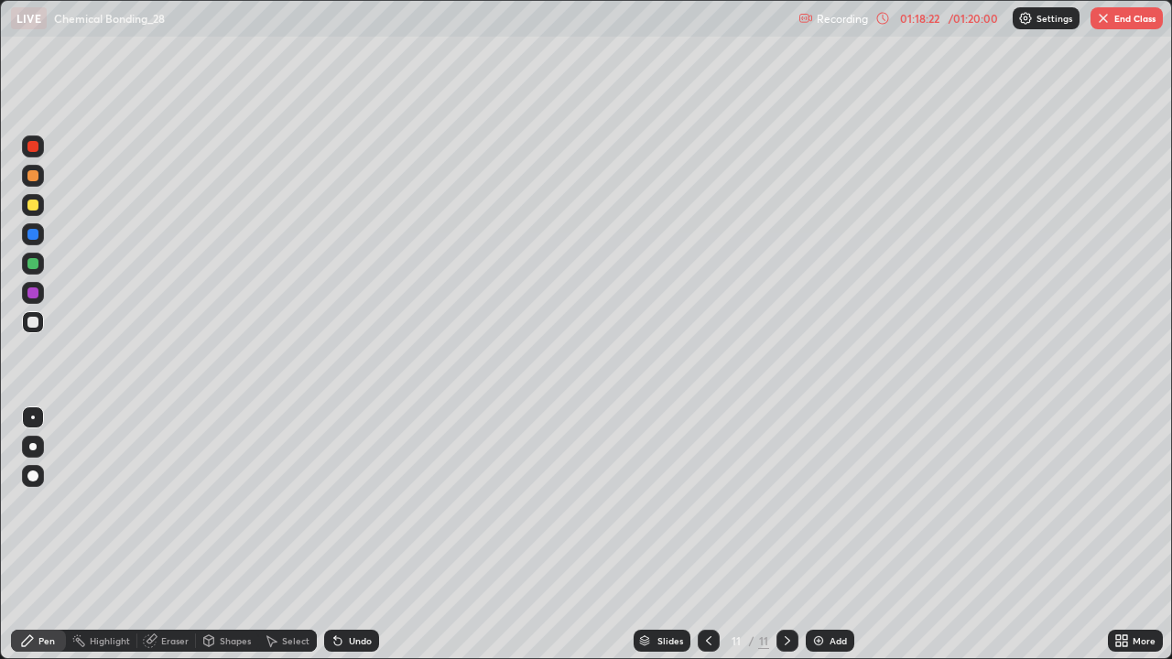
click at [182, 535] on div "Eraser" at bounding box center [174, 641] width 27 height 9
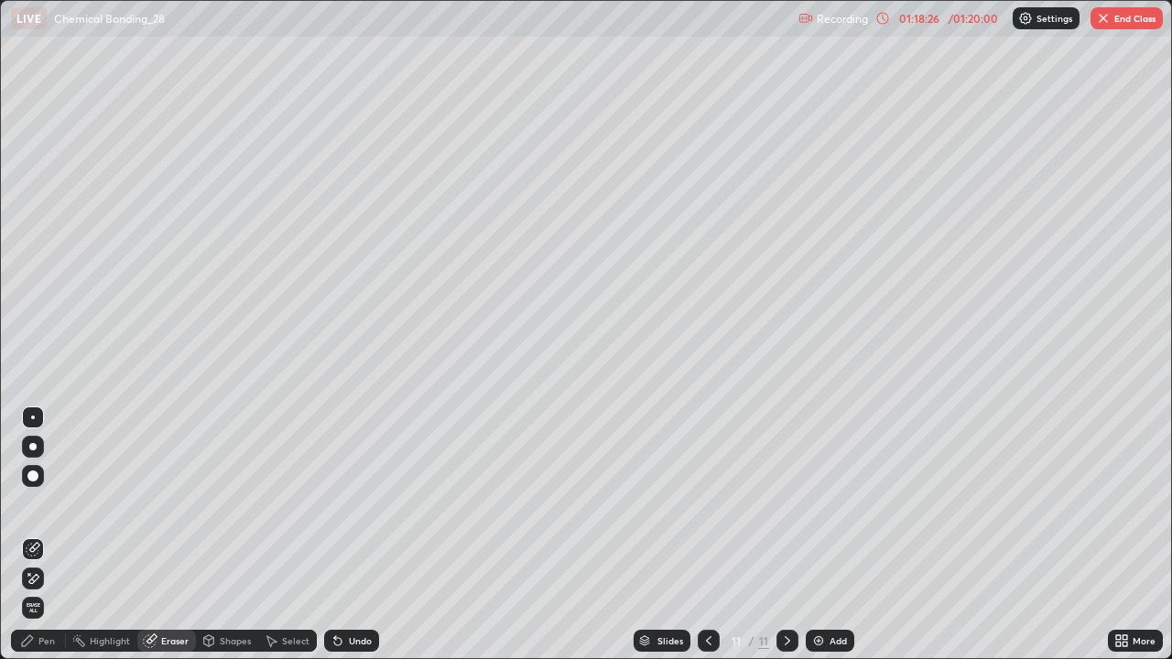
click at [38, 535] on icon at bounding box center [34, 578] width 10 height 9
click at [33, 535] on span "Erase all" at bounding box center [33, 608] width 20 height 11
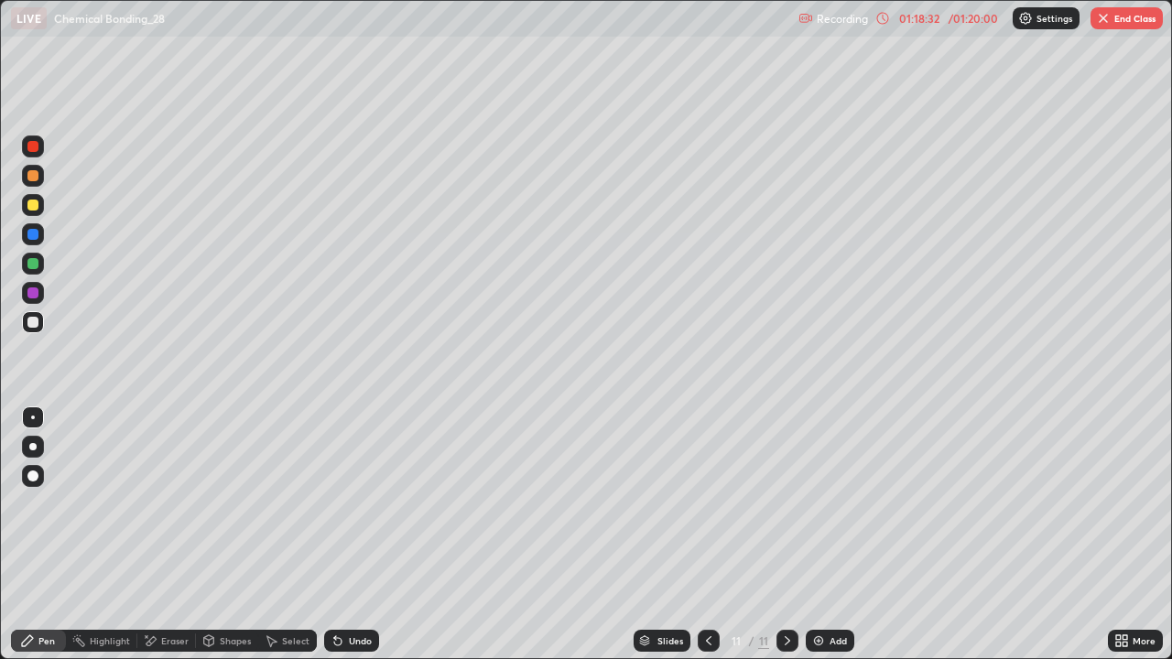
click at [1131, 26] on button "End Class" at bounding box center [1127, 18] width 72 height 22
click at [1112, 17] on button "End Class" at bounding box center [1127, 18] width 72 height 22
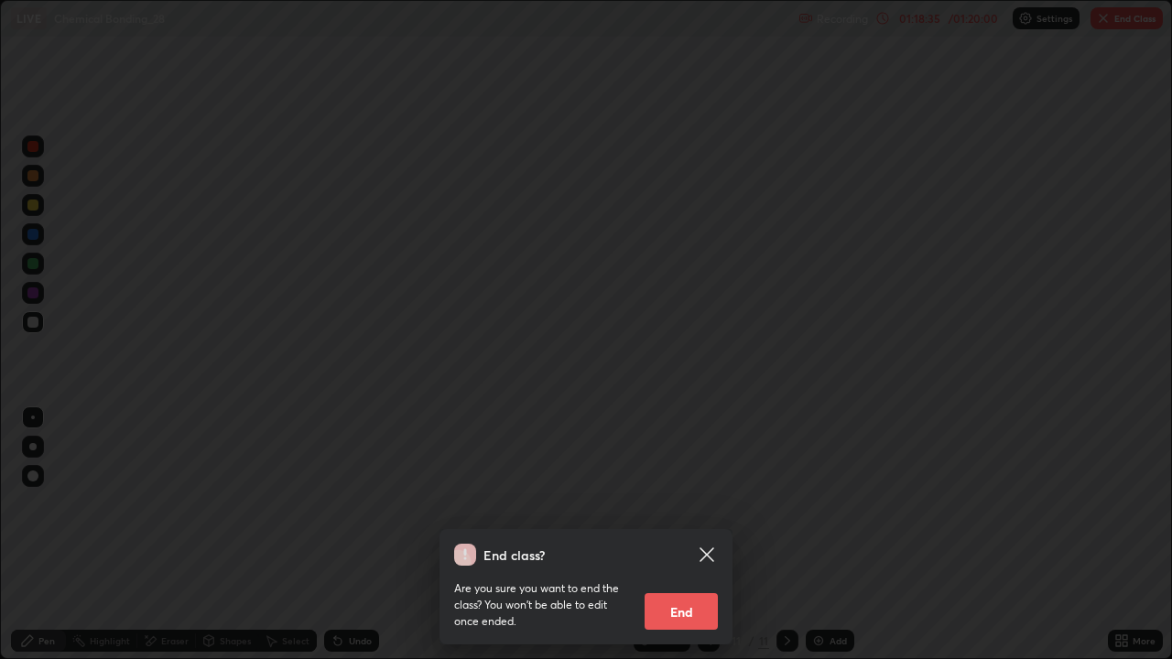
click at [672, 535] on button "End" at bounding box center [681, 612] width 73 height 37
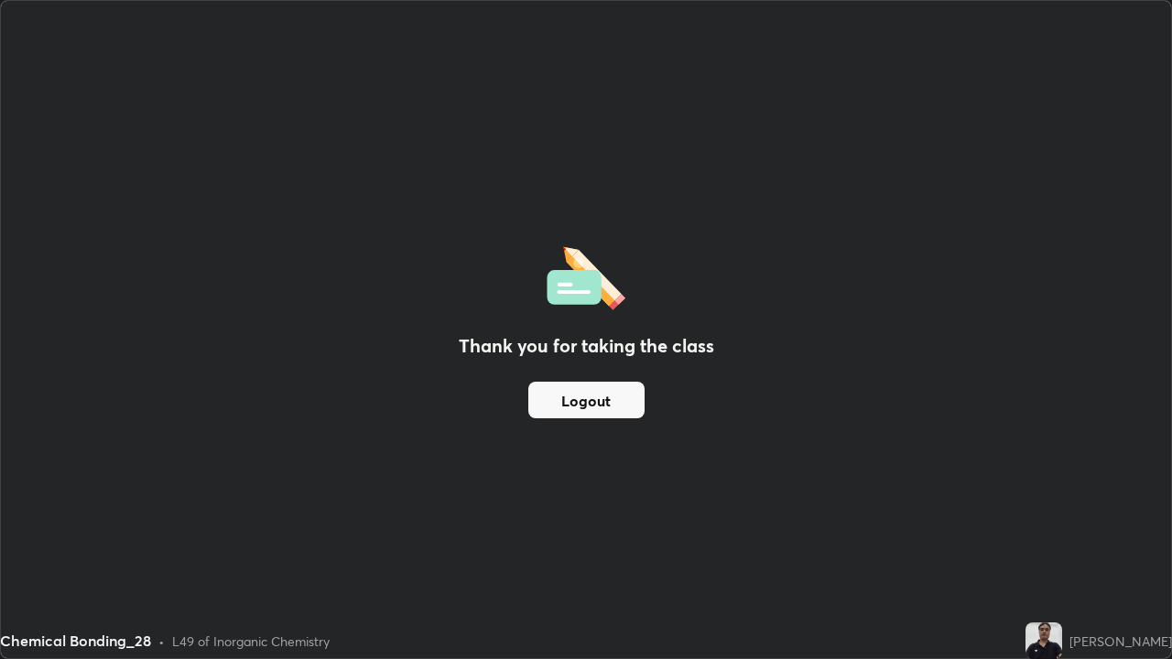
click at [506, 384] on div "Thank you for taking the class Logout" at bounding box center [586, 330] width 1171 height 658
click at [561, 395] on button "Logout" at bounding box center [587, 400] width 116 height 37
click at [493, 82] on div "Thank you for taking the class Logout" at bounding box center [586, 330] width 1171 height 658
click at [491, 358] on h2 "Thank you for taking the class" at bounding box center [587, 345] width 256 height 27
click at [487, 338] on h2 "Thank you for taking the class" at bounding box center [587, 345] width 256 height 27
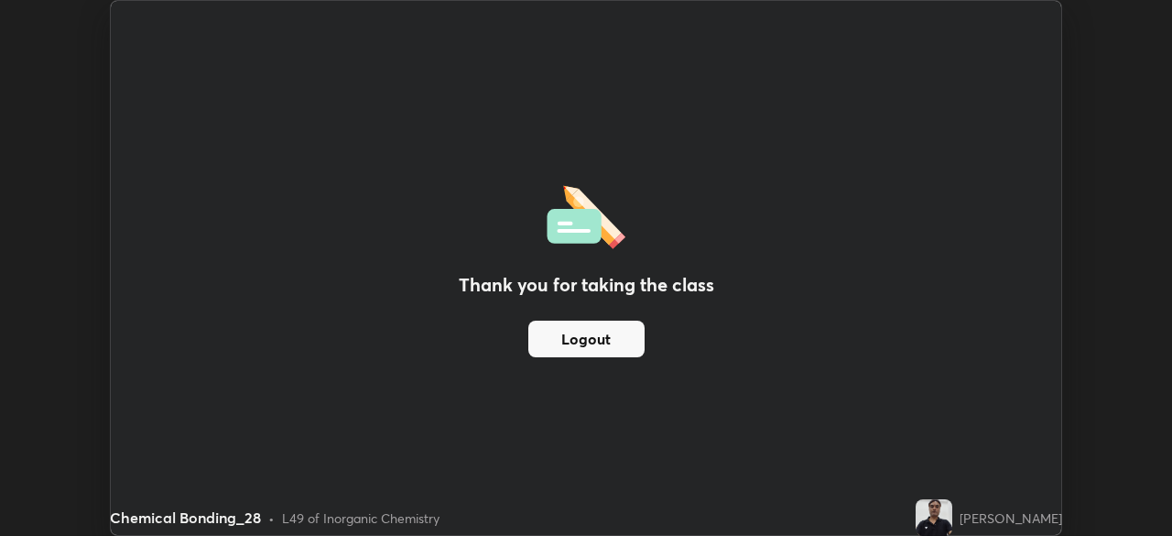
scroll to position [91061, 90424]
